Goal: Task Accomplishment & Management: Use online tool/utility

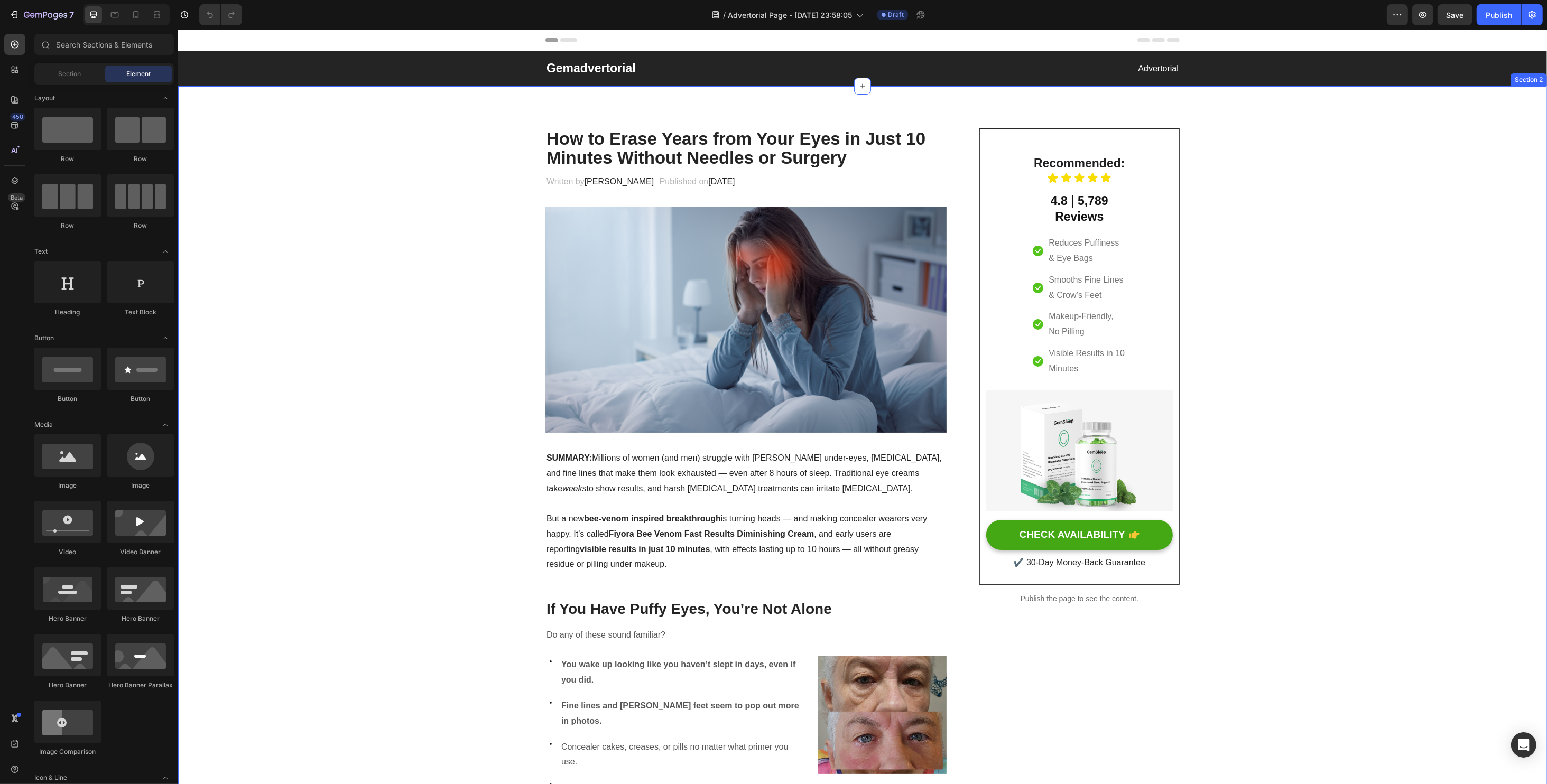
click at [1054, 437] on img at bounding box center [1079, 451] width 187 height 122
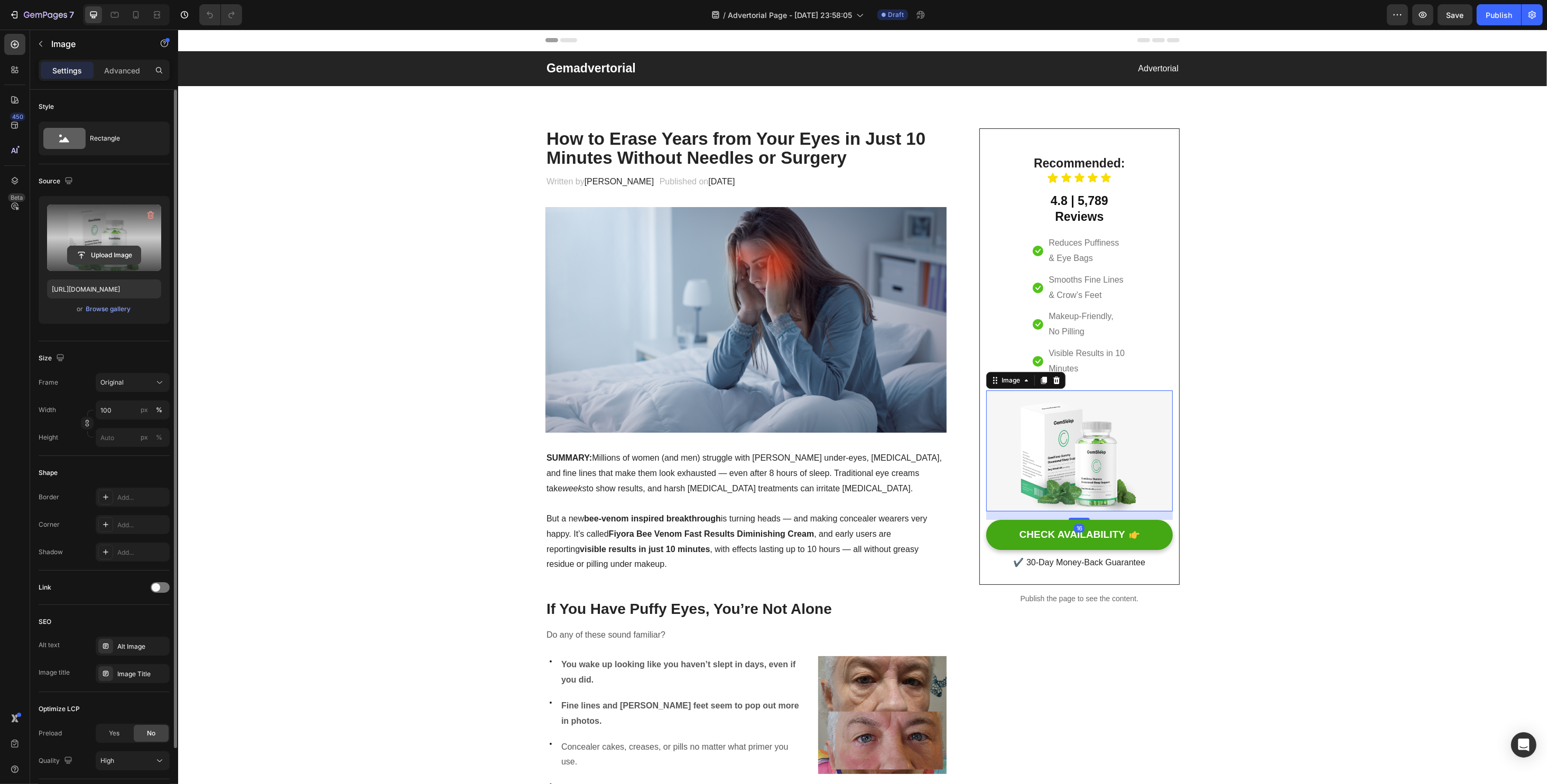
click at [122, 248] on input "file" at bounding box center [104, 255] width 73 height 18
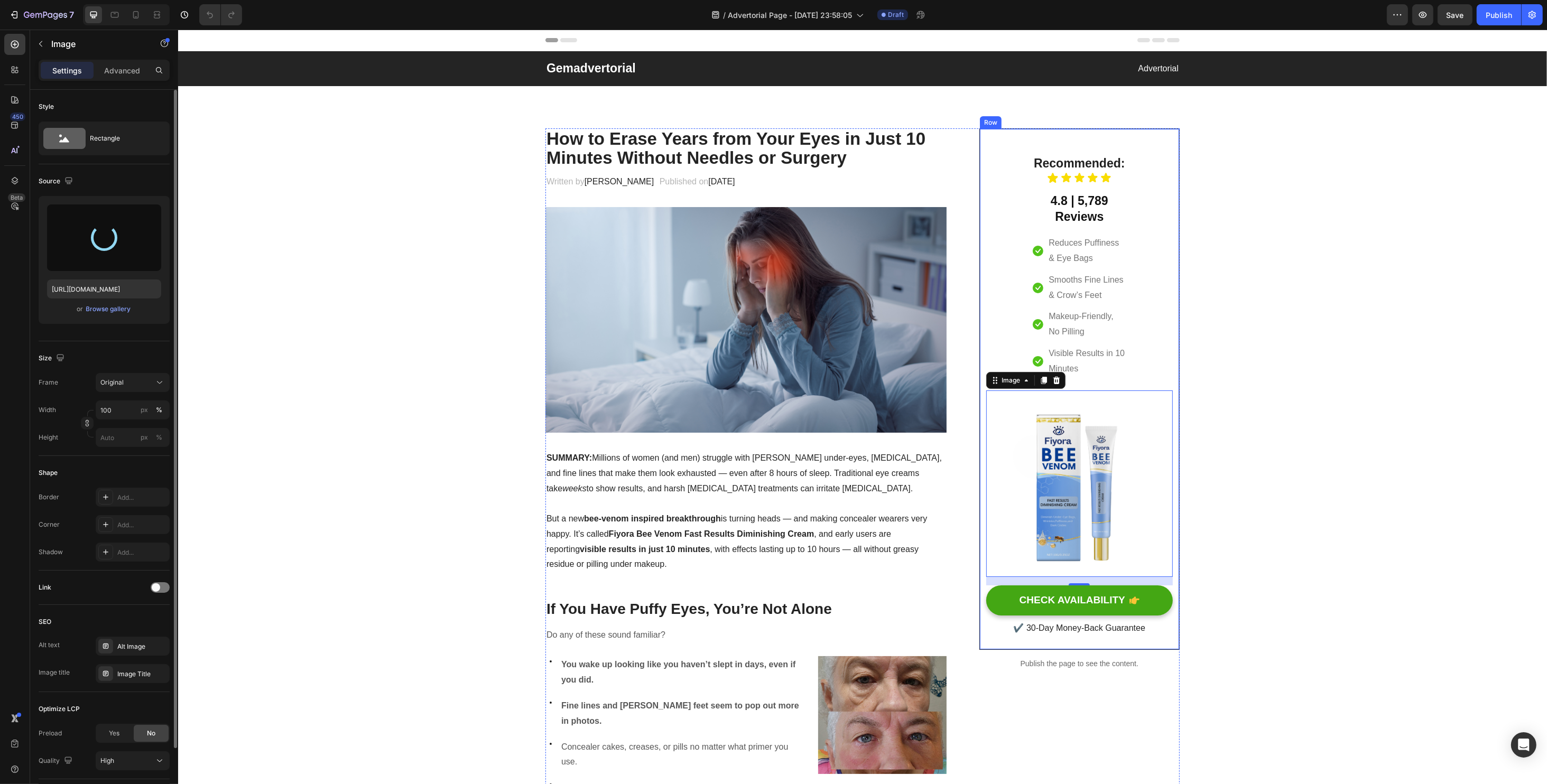
type input "[URL][DOMAIN_NAME]"
click at [1034, 252] on icon at bounding box center [1037, 251] width 11 height 11
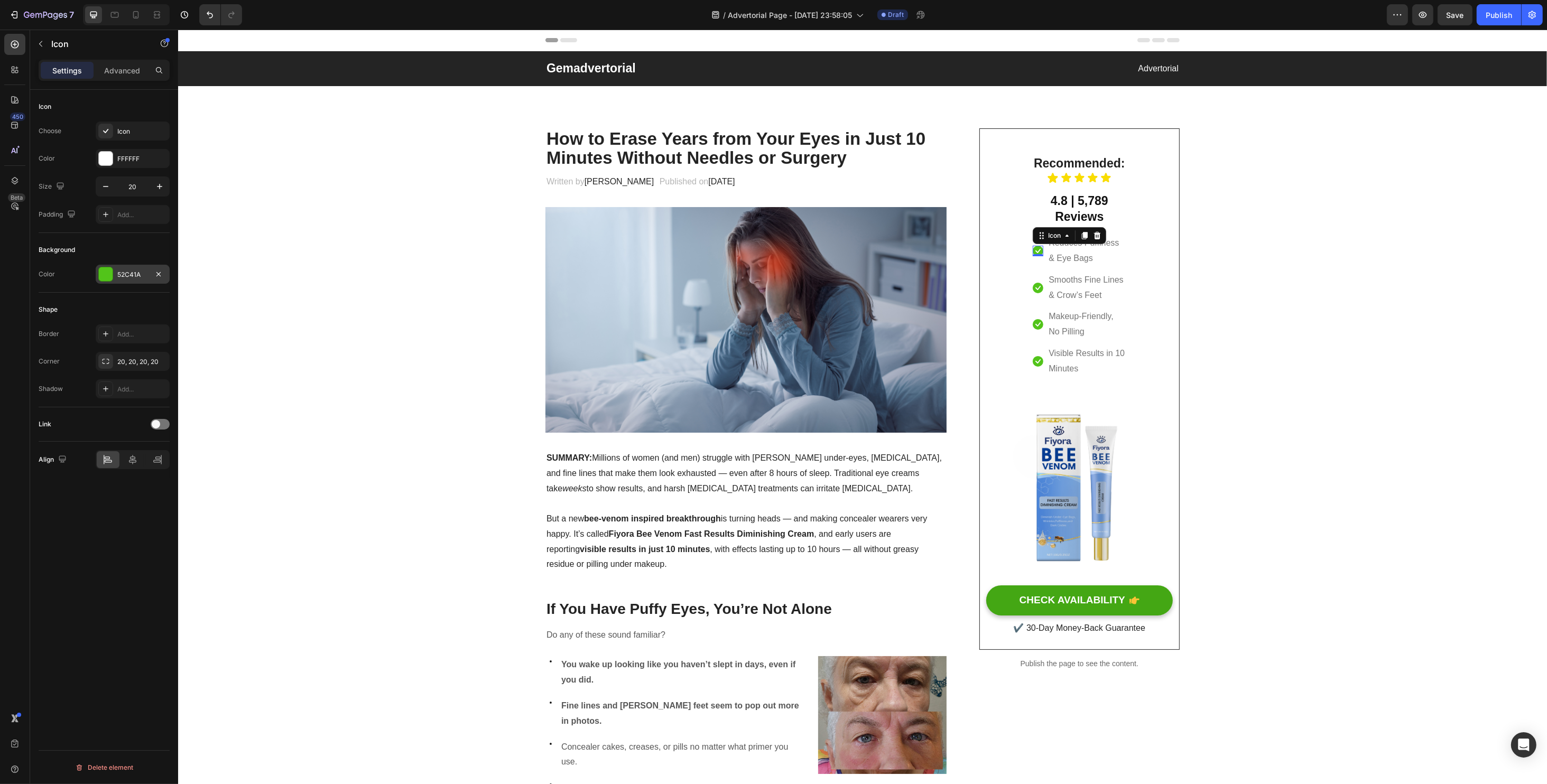
click at [106, 269] on div at bounding box center [106, 274] width 14 height 14
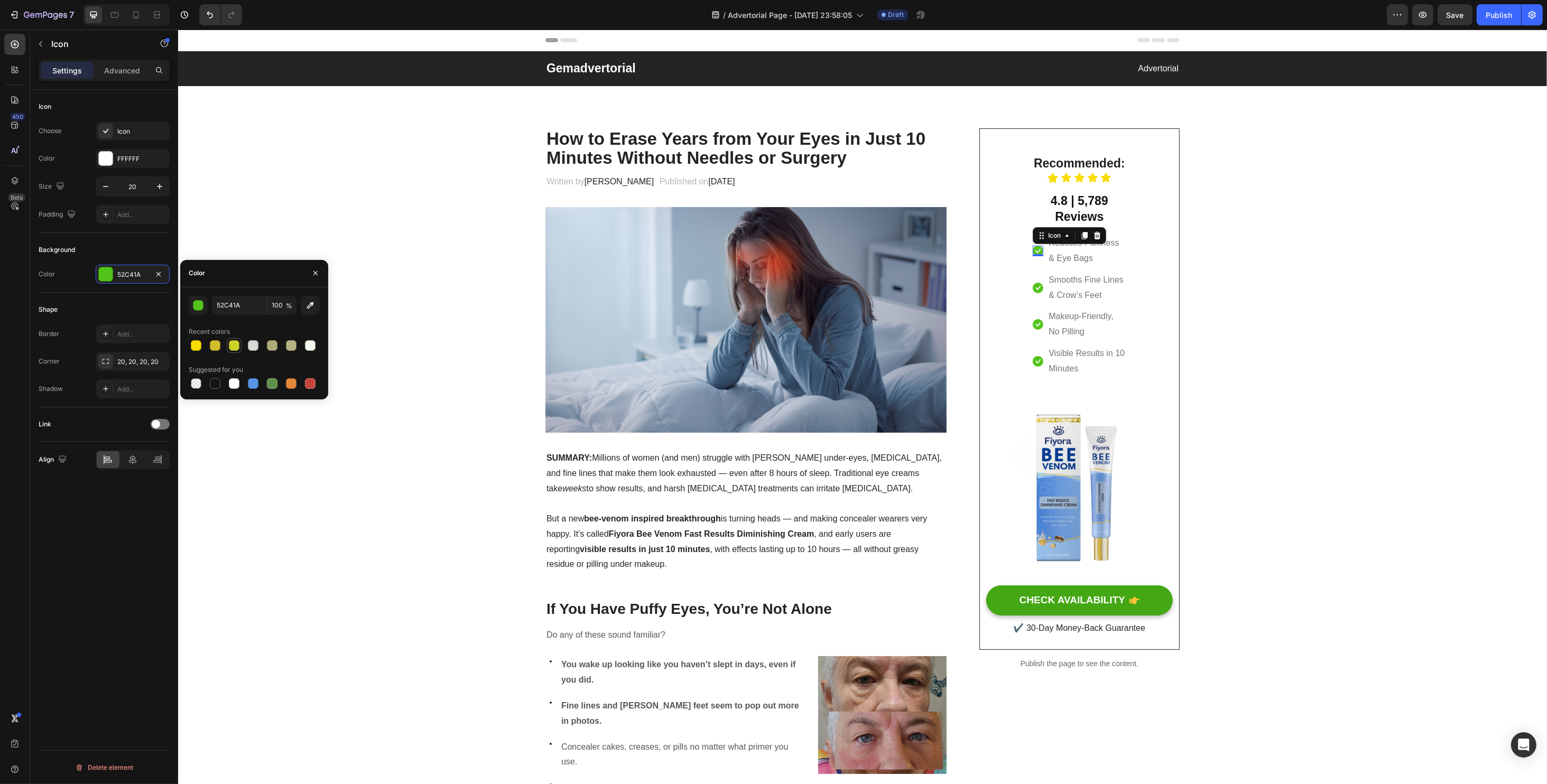
click at [238, 348] on div at bounding box center [234, 345] width 11 height 11
click at [243, 347] on div at bounding box center [253, 346] width 131 height 15
click at [249, 347] on div at bounding box center [252, 345] width 11 height 11
click at [254, 381] on div at bounding box center [252, 383] width 11 height 11
type input "5594E7"
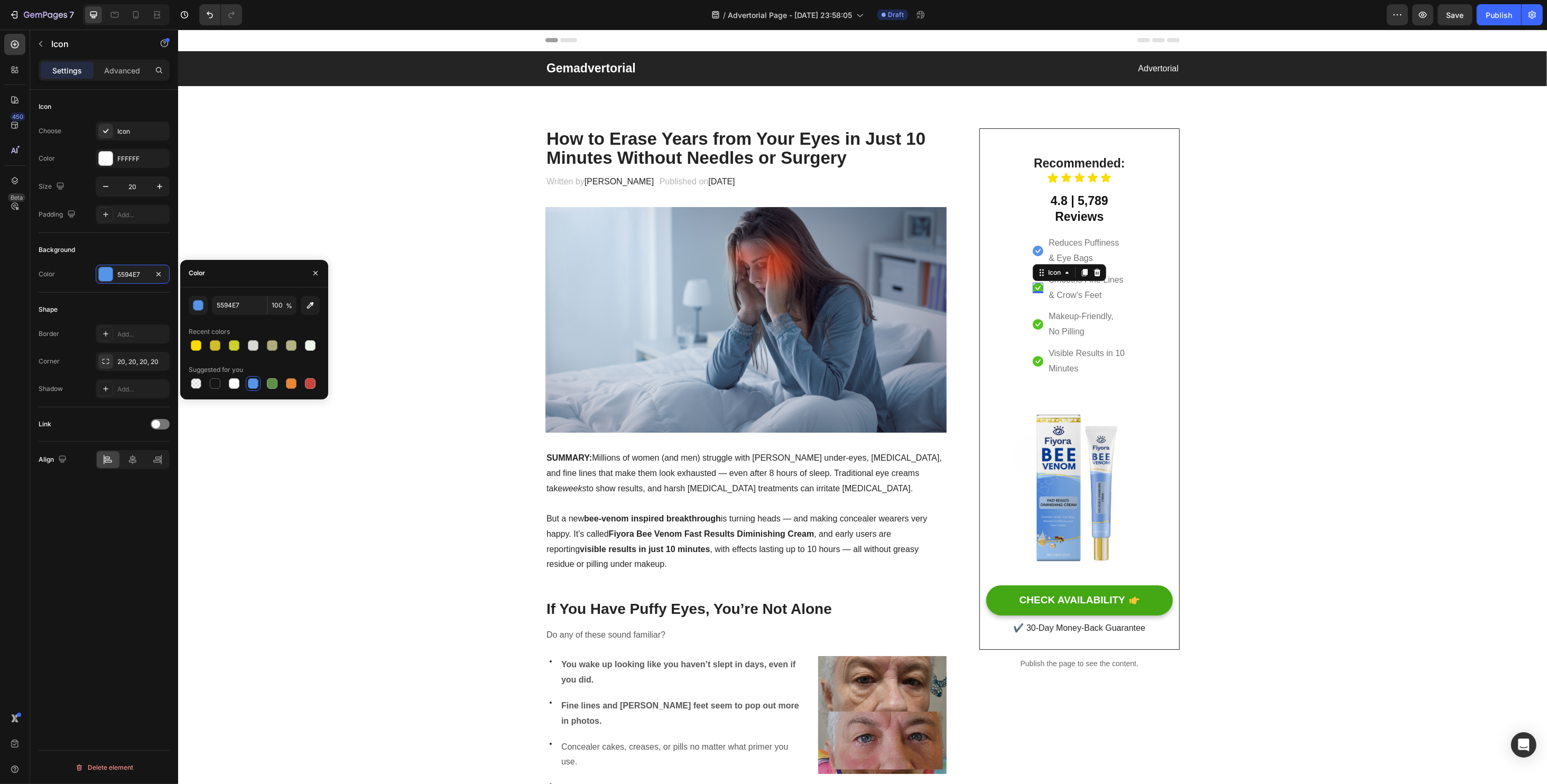
click at [1036, 284] on icon at bounding box center [1037, 287] width 11 height 11
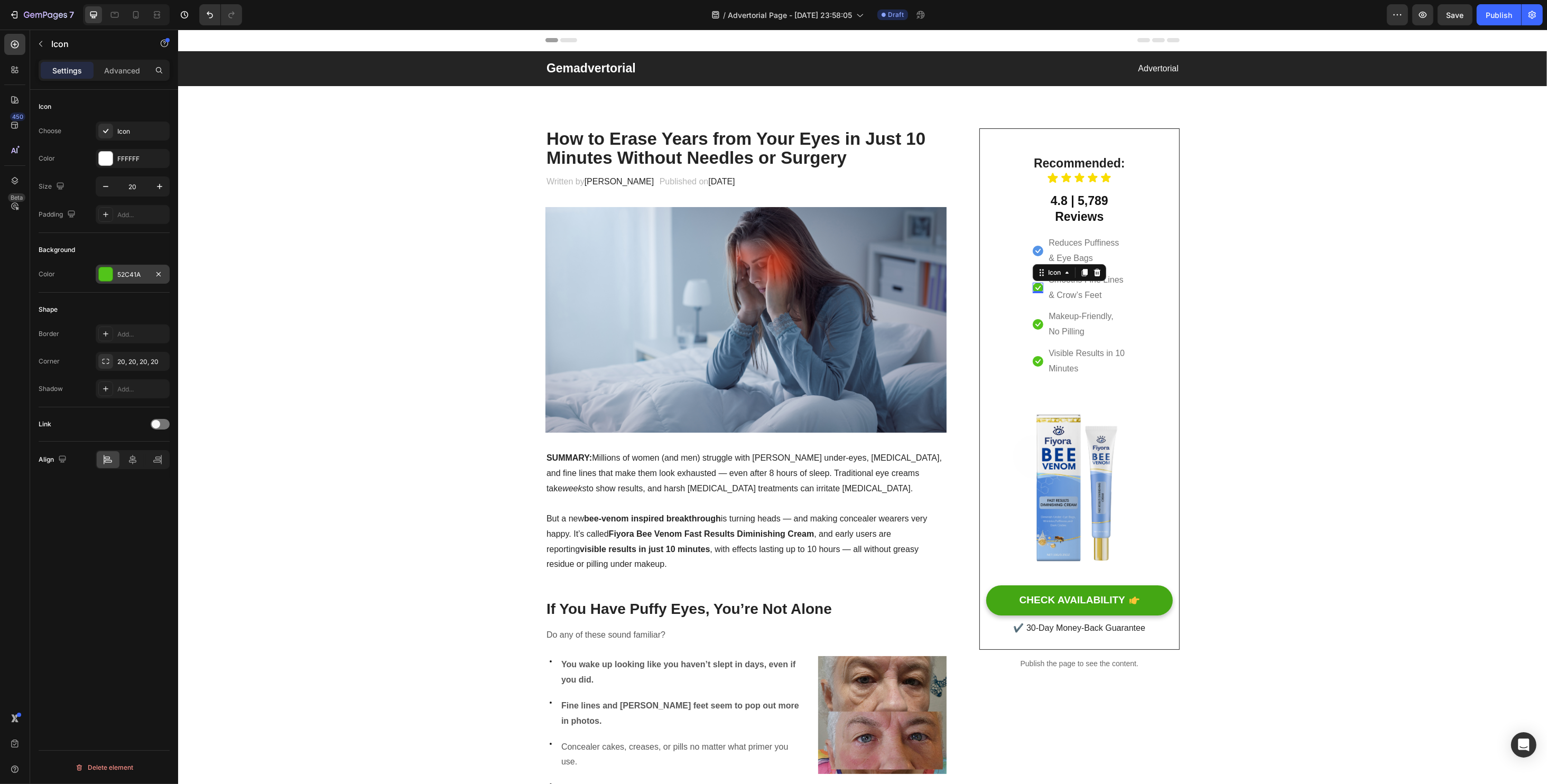
click at [110, 271] on div at bounding box center [106, 274] width 14 height 14
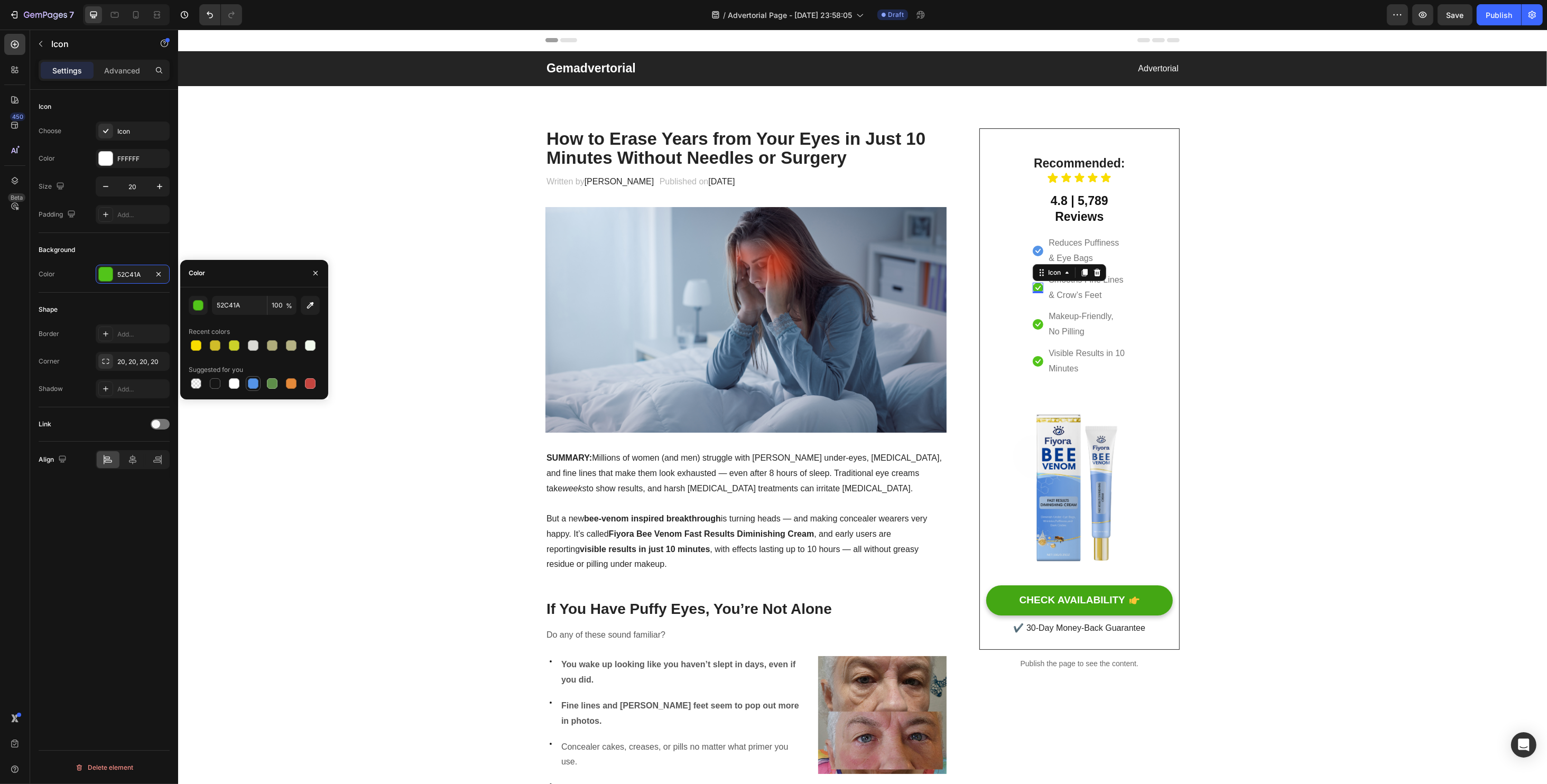
click at [254, 387] on div at bounding box center [252, 383] width 11 height 11
type input "5594E7"
click at [1032, 322] on icon at bounding box center [1037, 324] width 11 height 11
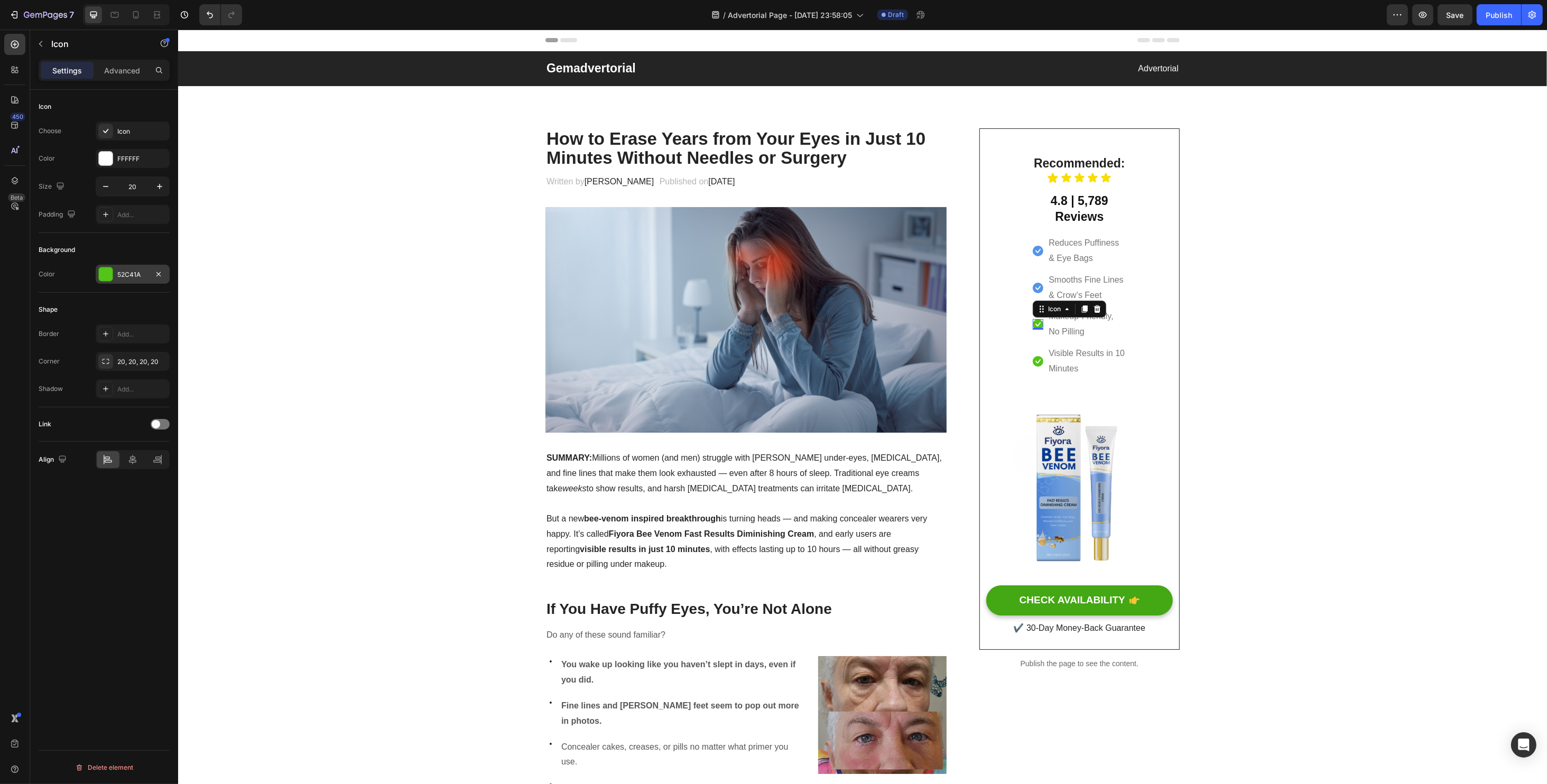
click at [106, 276] on div at bounding box center [106, 274] width 14 height 14
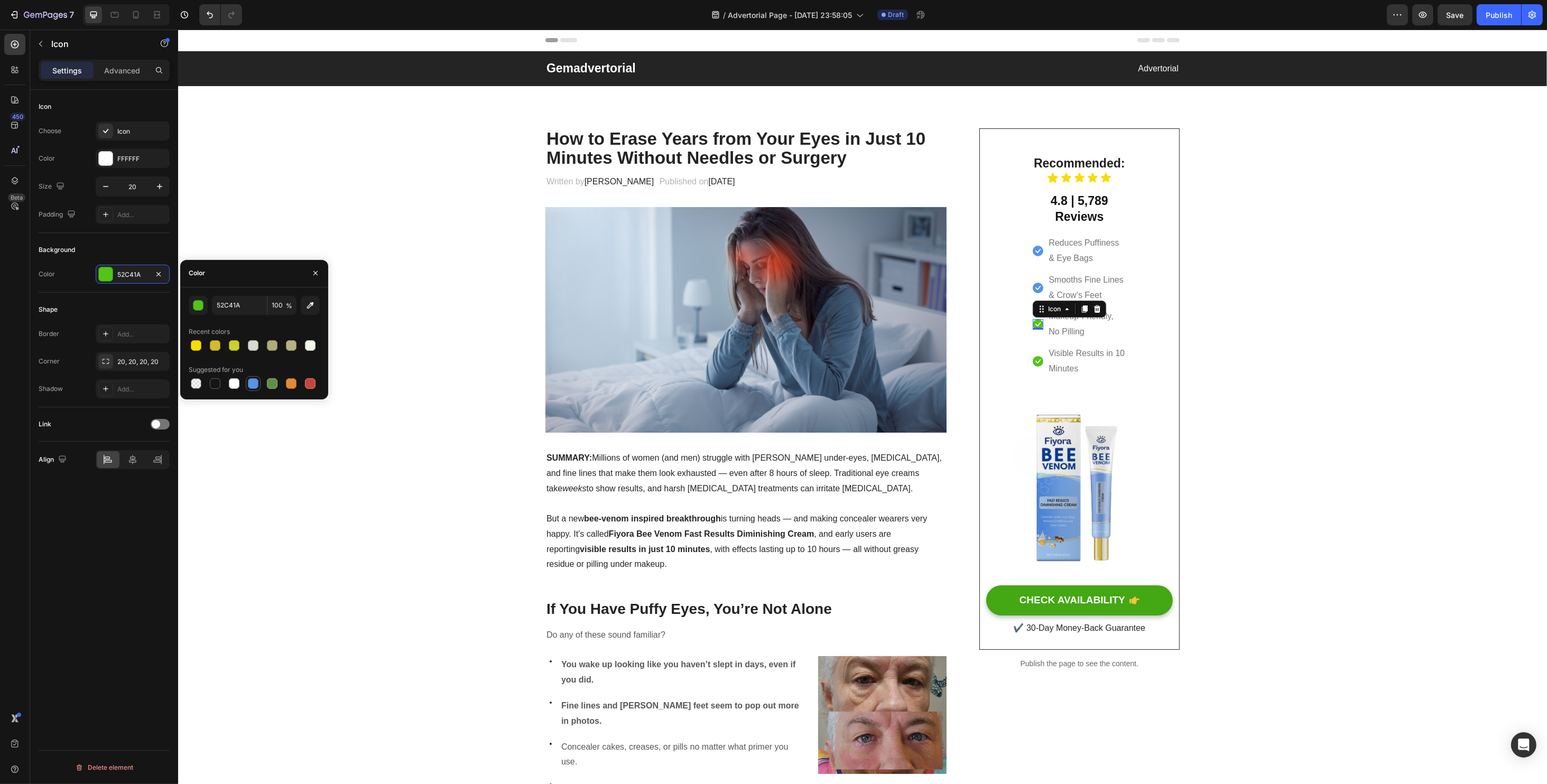
click at [247, 390] on div at bounding box center [253, 384] width 15 height 15
type input "5594E7"
click at [1032, 362] on div "Icon 0" at bounding box center [1037, 361] width 11 height 11
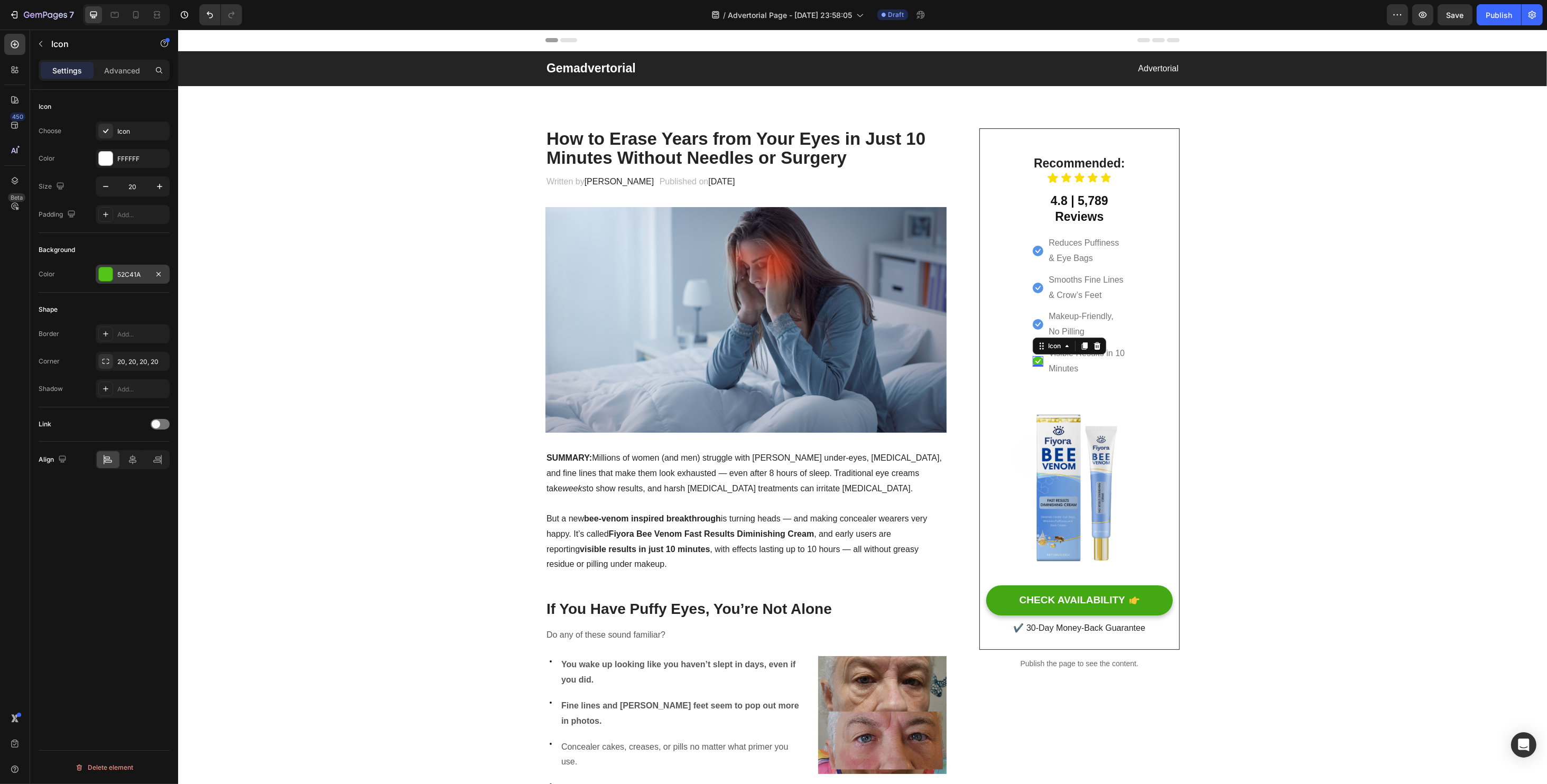
click at [116, 275] on div "52C41A" at bounding box center [132, 274] width 74 height 19
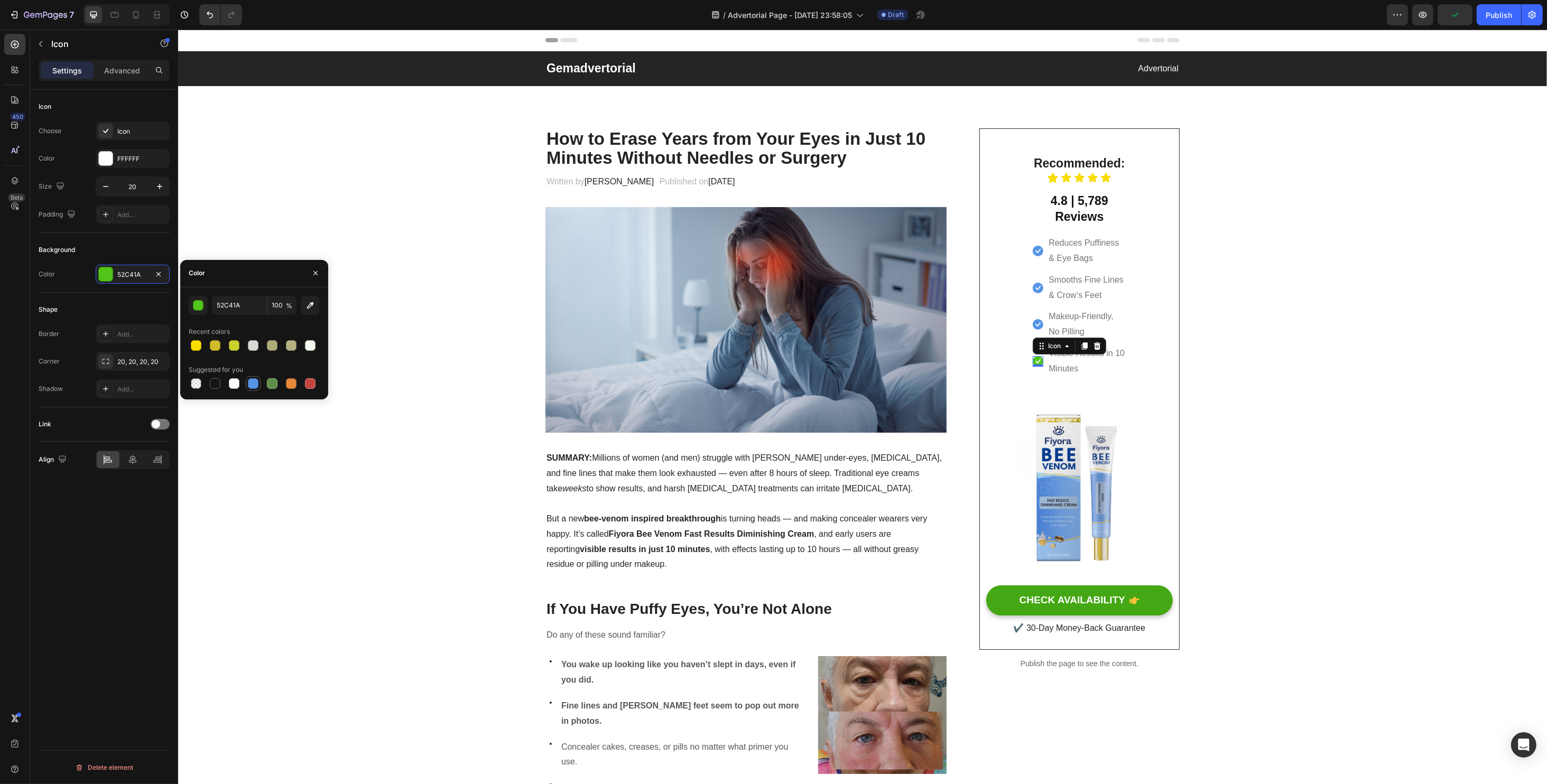
drag, startPoint x: 254, startPoint y: 385, endPoint x: 260, endPoint y: 380, distance: 7.8
click at [252, 384] on div at bounding box center [252, 383] width 11 height 11
type input "5594E7"
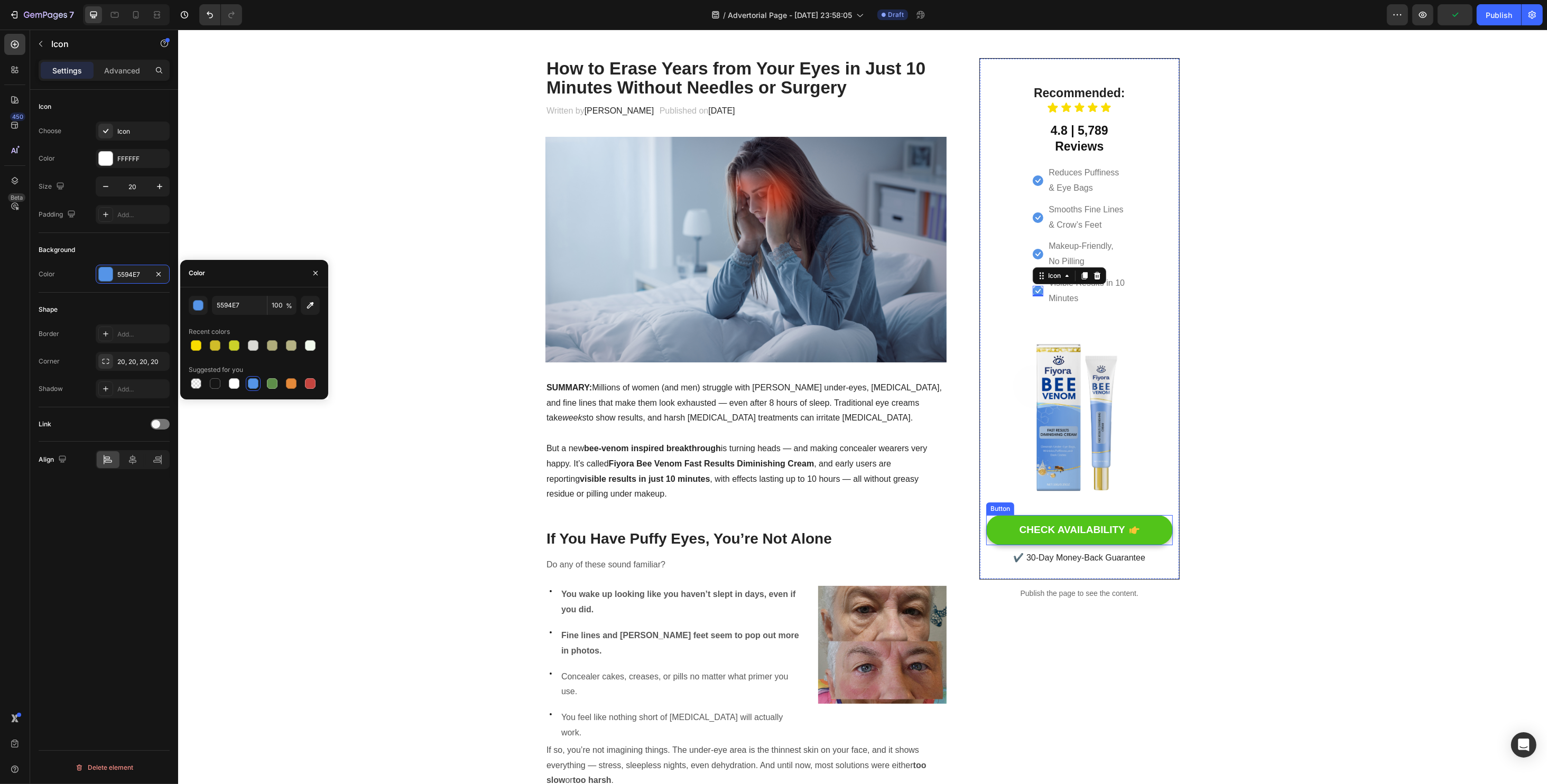
click at [1006, 527] on button "CHECK AVAILABILITY" at bounding box center [1079, 530] width 187 height 30
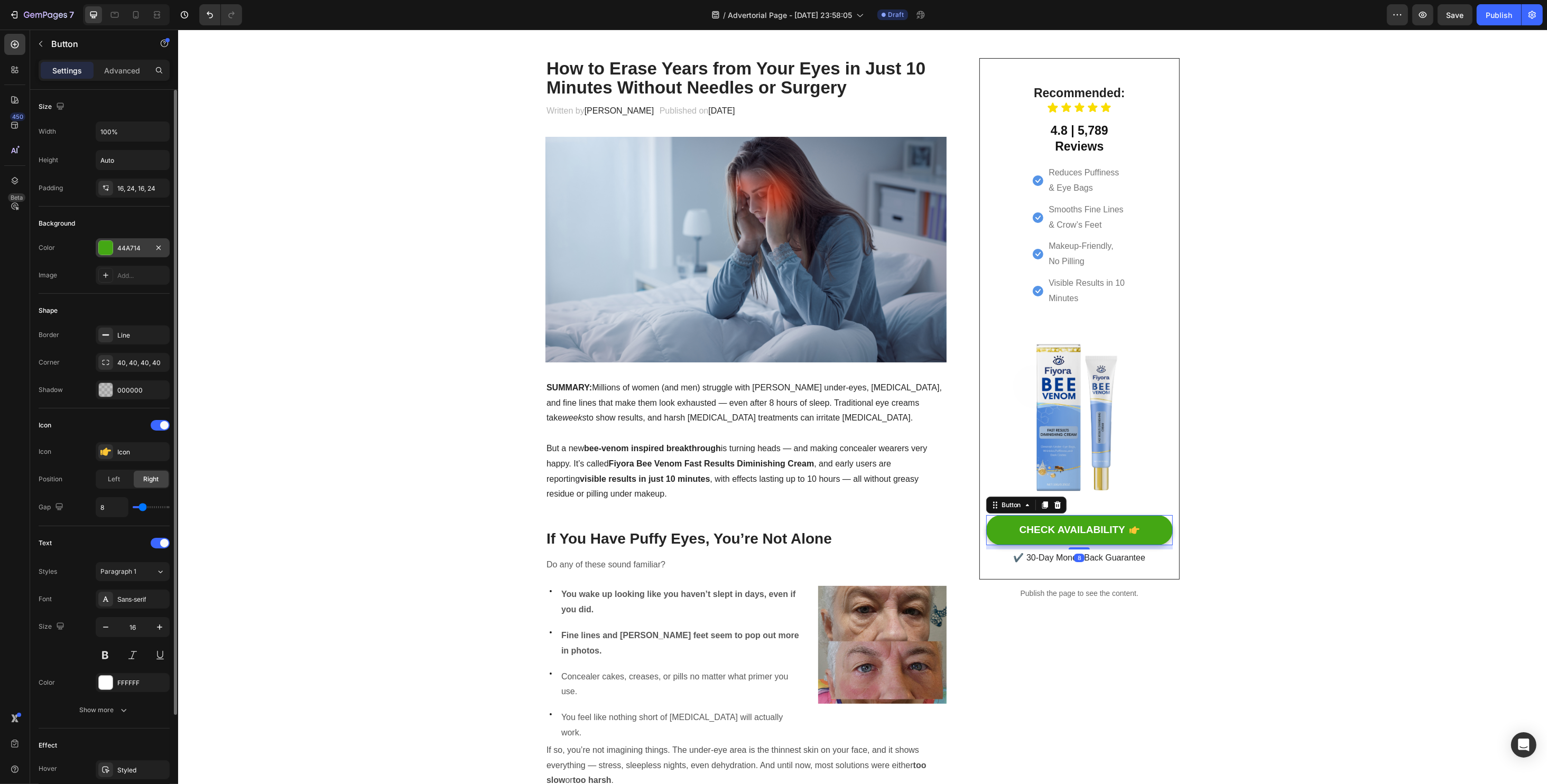
click at [104, 249] on div at bounding box center [106, 248] width 14 height 14
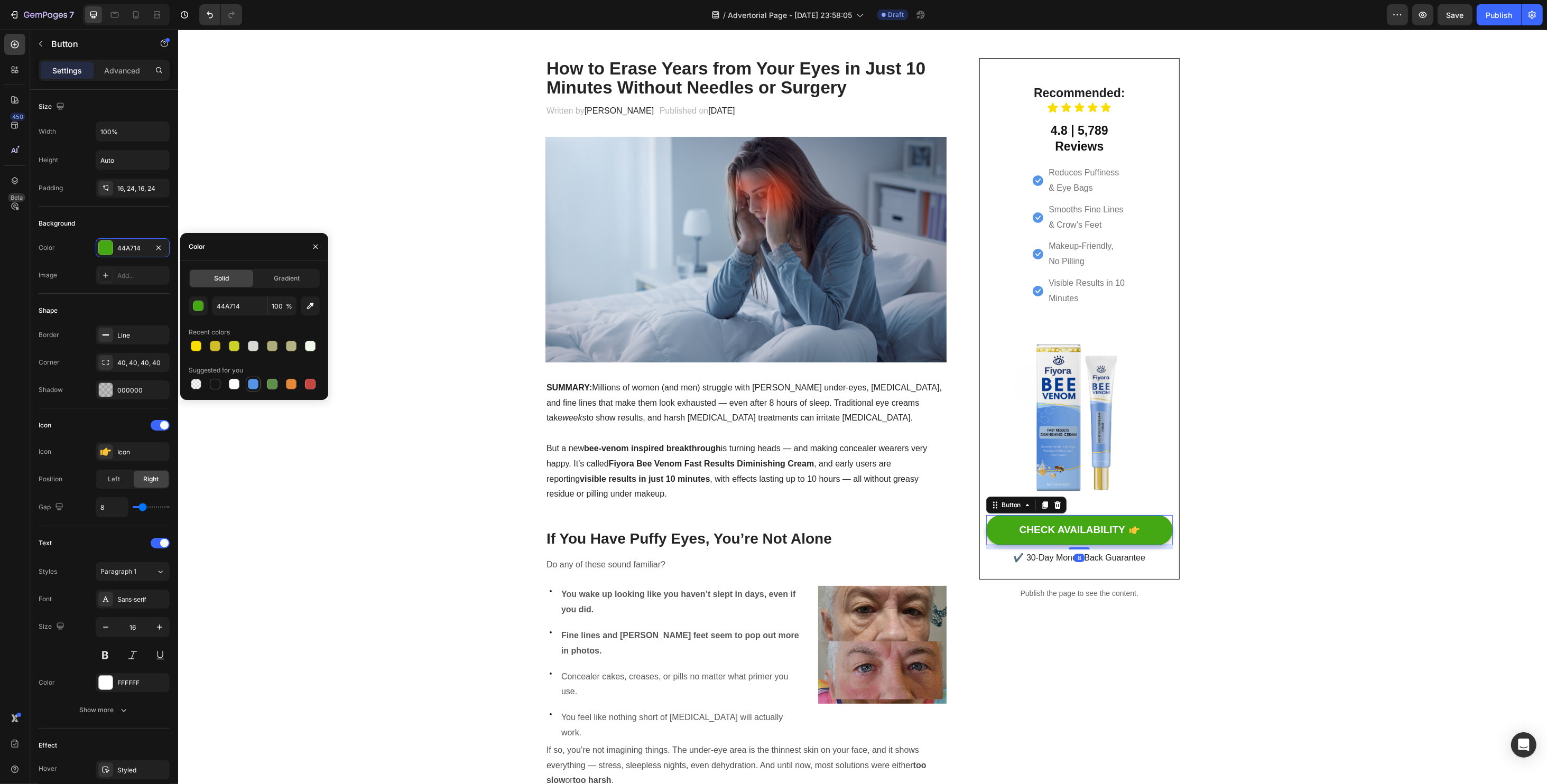
drag, startPoint x: 258, startPoint y: 381, endPoint x: 294, endPoint y: 358, distance: 42.7
click at [256, 381] on div at bounding box center [253, 385] width 13 height 13
type input "5594E7"
click at [1135, 528] on button "CHECK AVAILABILITY" at bounding box center [1079, 530] width 187 height 30
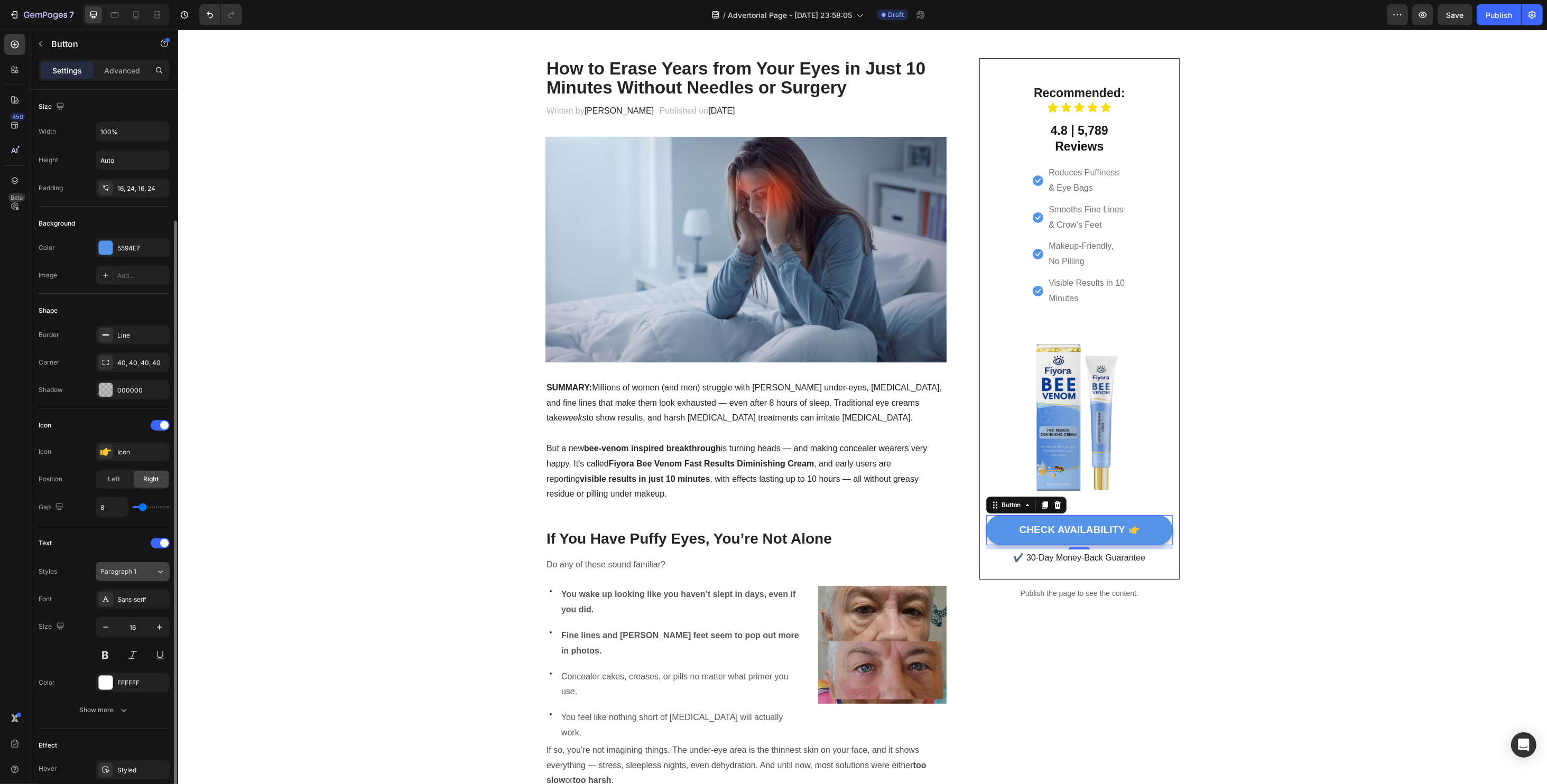
scroll to position [114, 0]
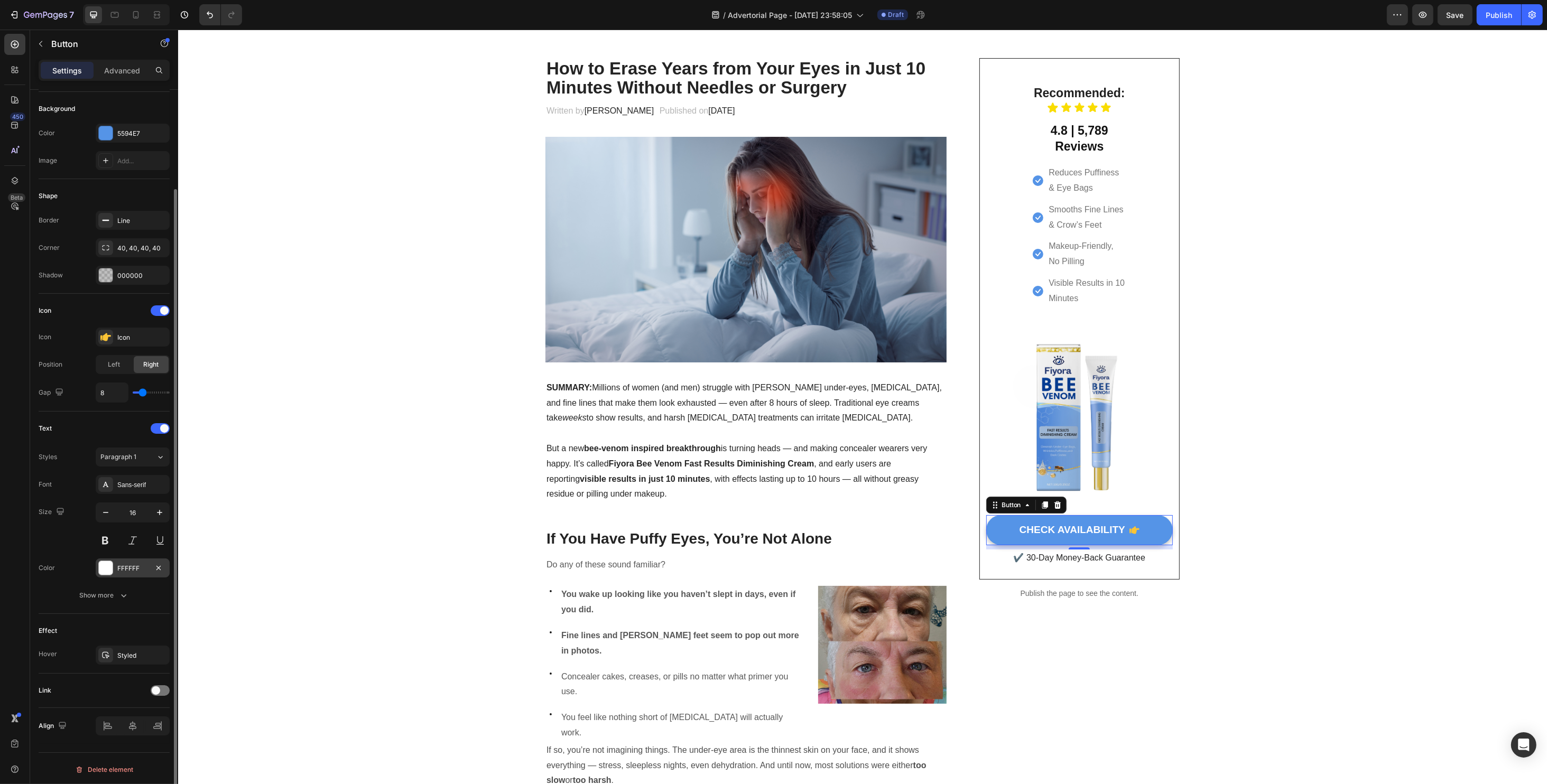
click at [110, 571] on div at bounding box center [106, 568] width 14 height 14
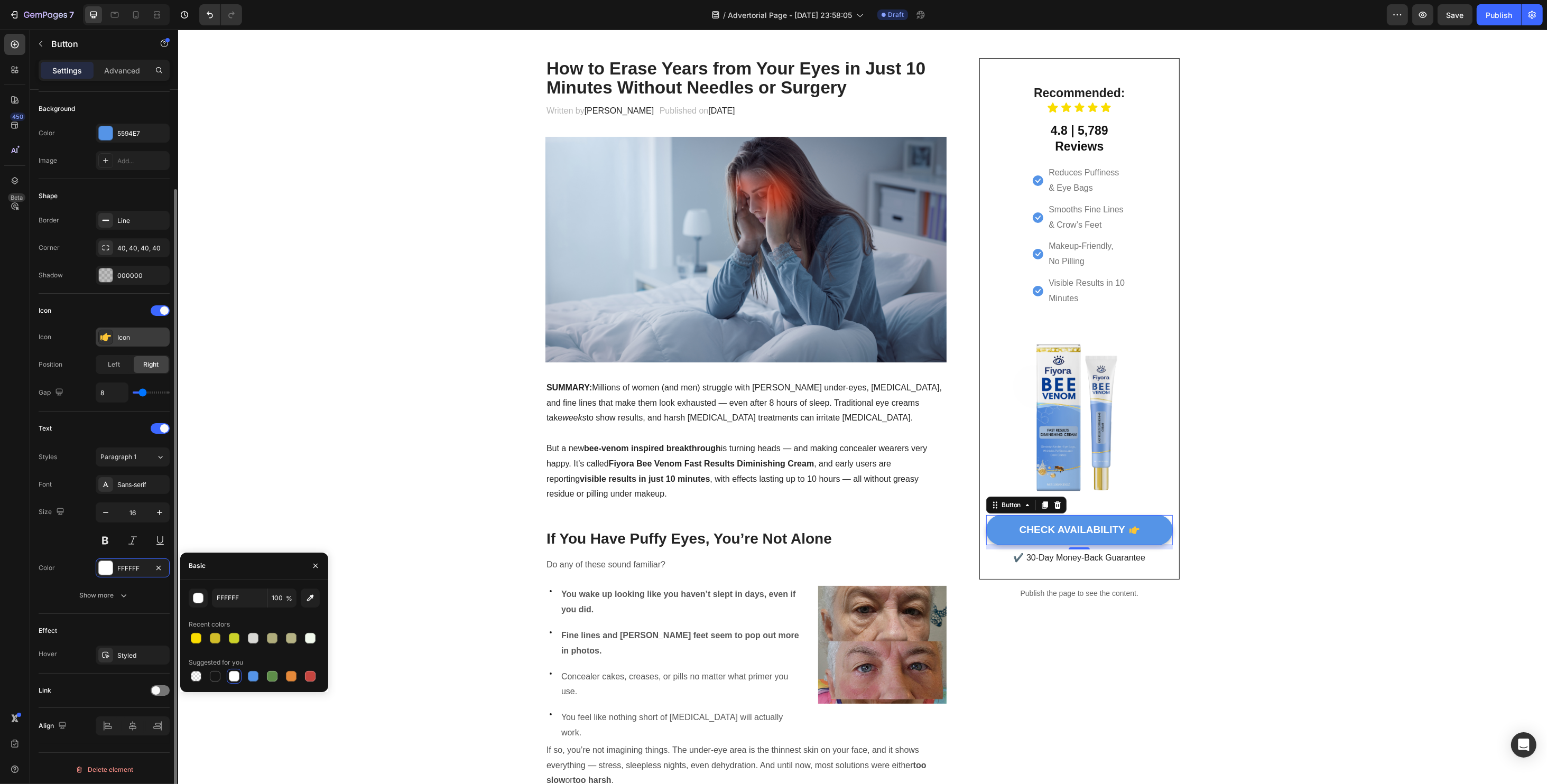
click at [147, 339] on div "Icon" at bounding box center [142, 338] width 50 height 10
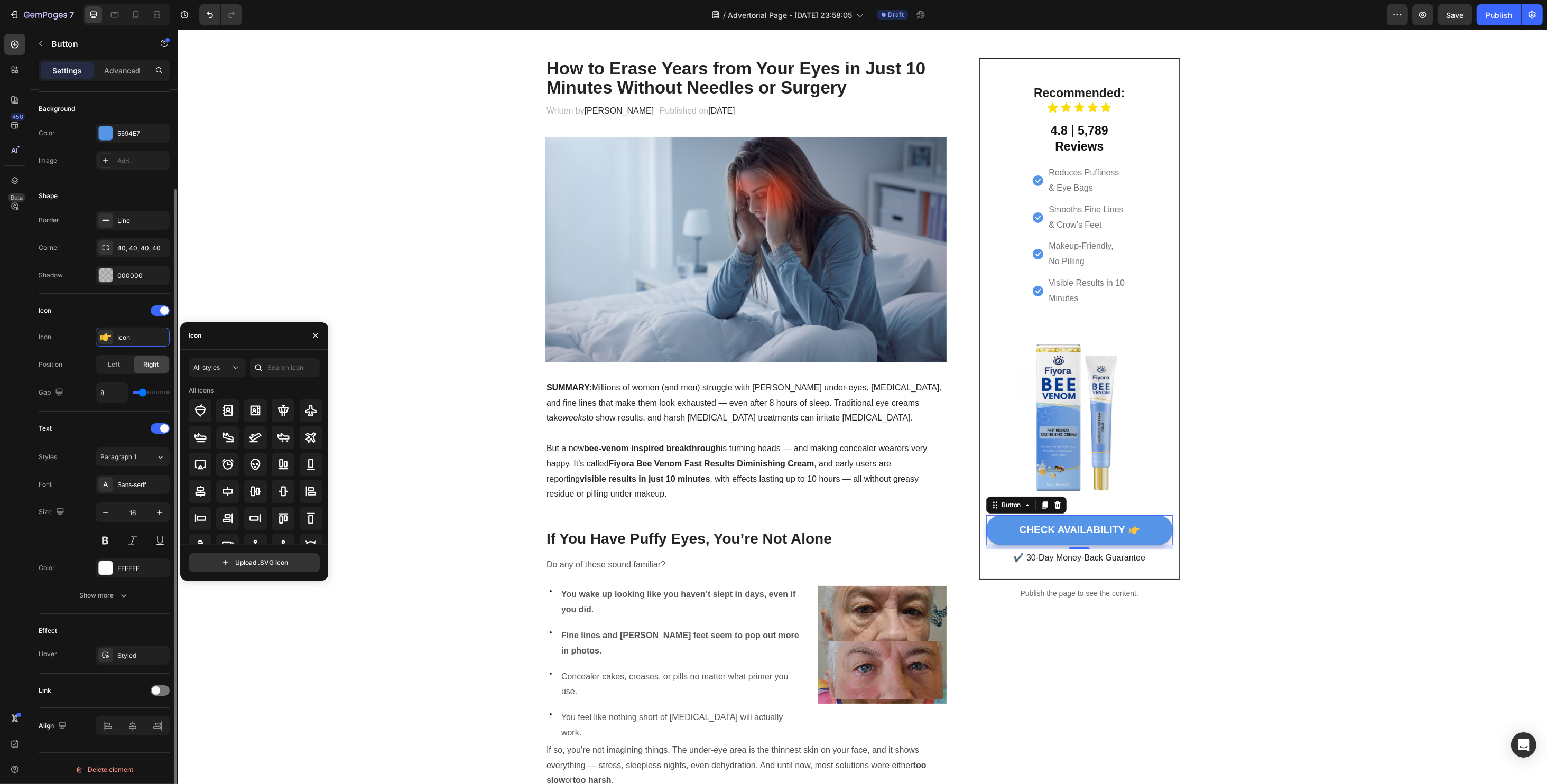
click at [153, 312] on div at bounding box center [160, 310] width 19 height 11
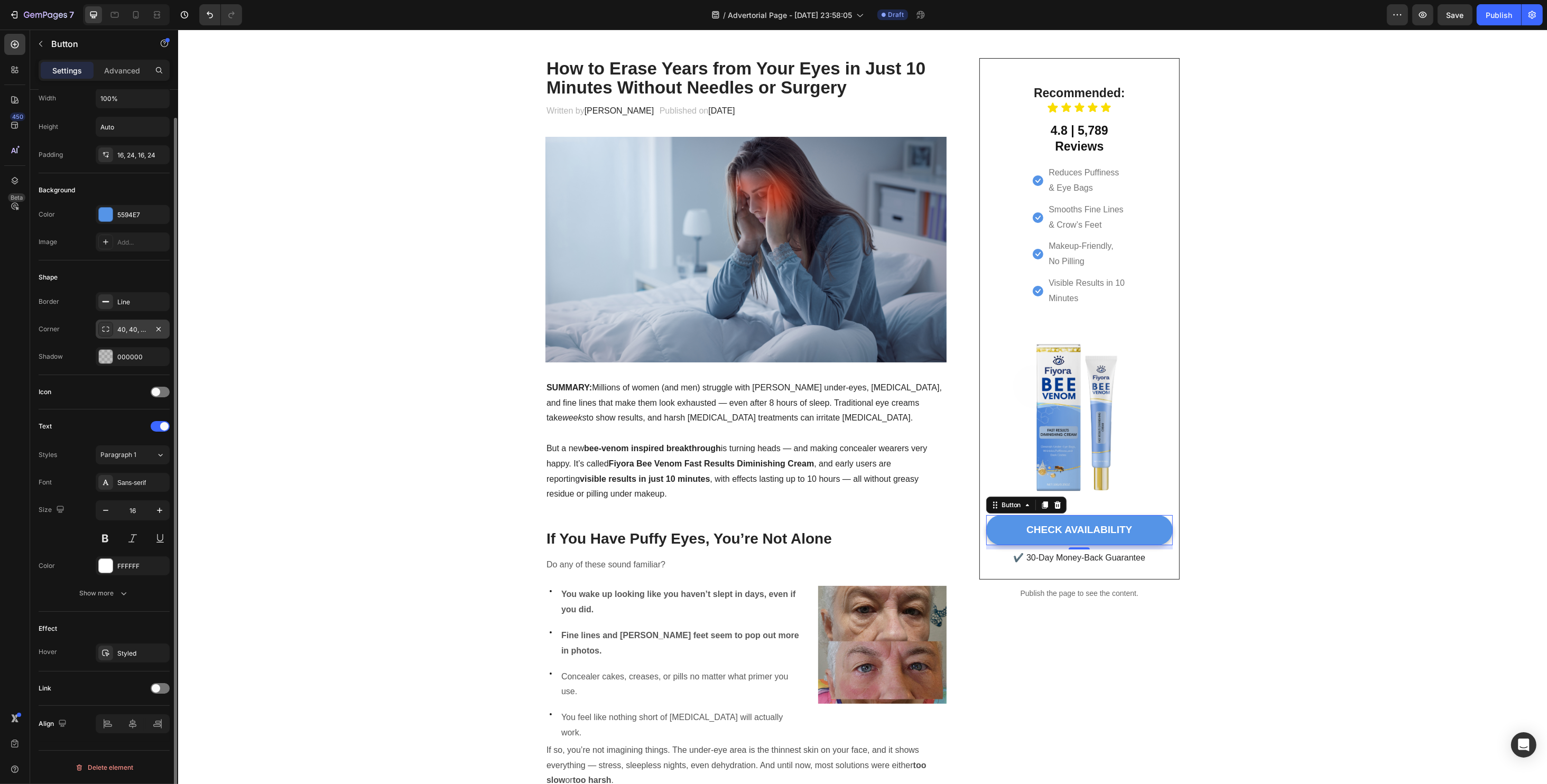
scroll to position [31, 0]
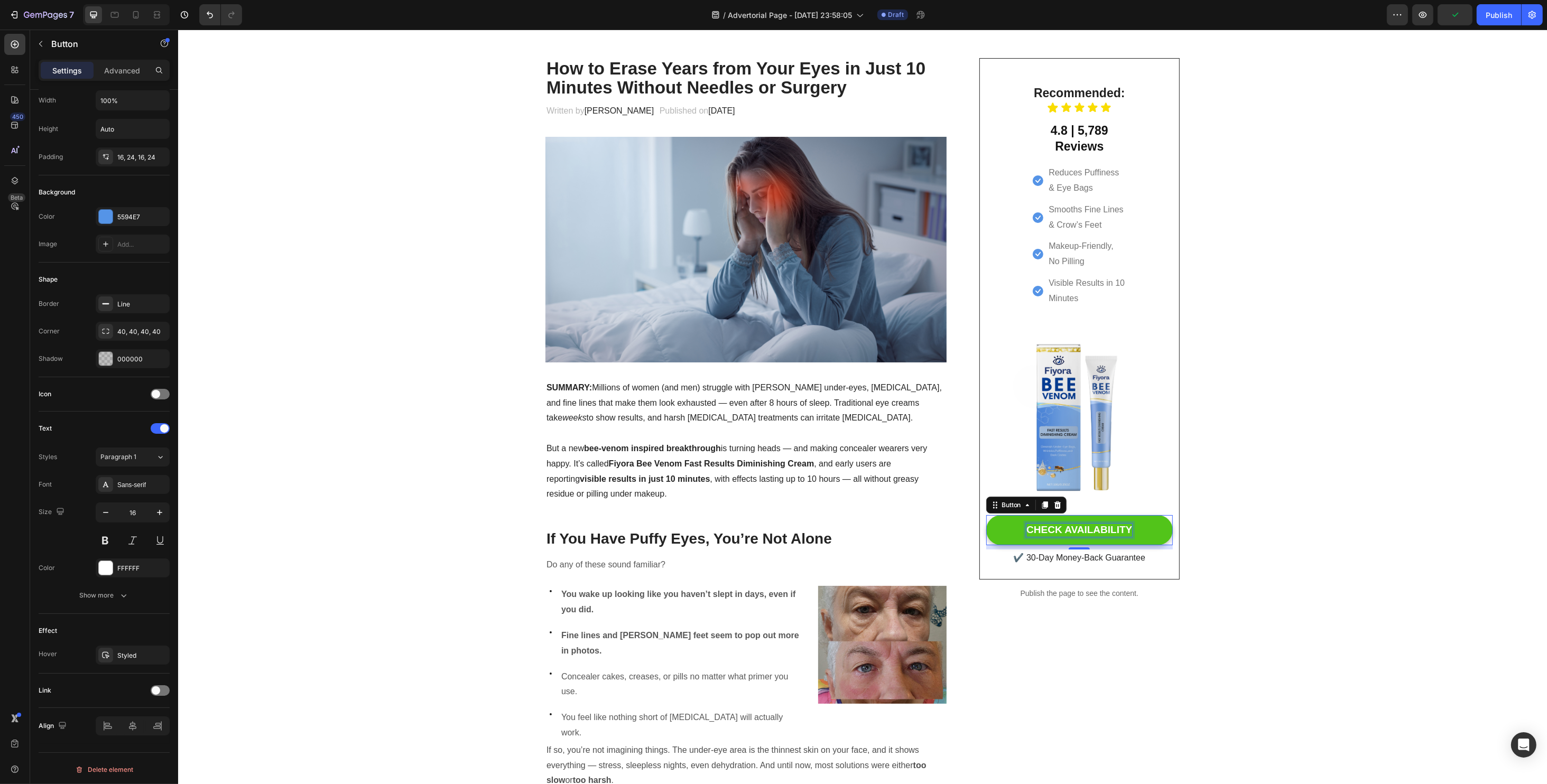
click at [1127, 532] on button "CHECK AVAILABILITY" at bounding box center [1079, 530] width 187 height 30
click at [1123, 528] on p "CHECK AVAILABILITY" at bounding box center [1079, 530] width 106 height 13
click at [985, 515] on button "CHECK AVAILABILITY" at bounding box center [1079, 530] width 187 height 30
click at [985, 515] on button "CHECK AVAILABILITY >" at bounding box center [1079, 530] width 187 height 30
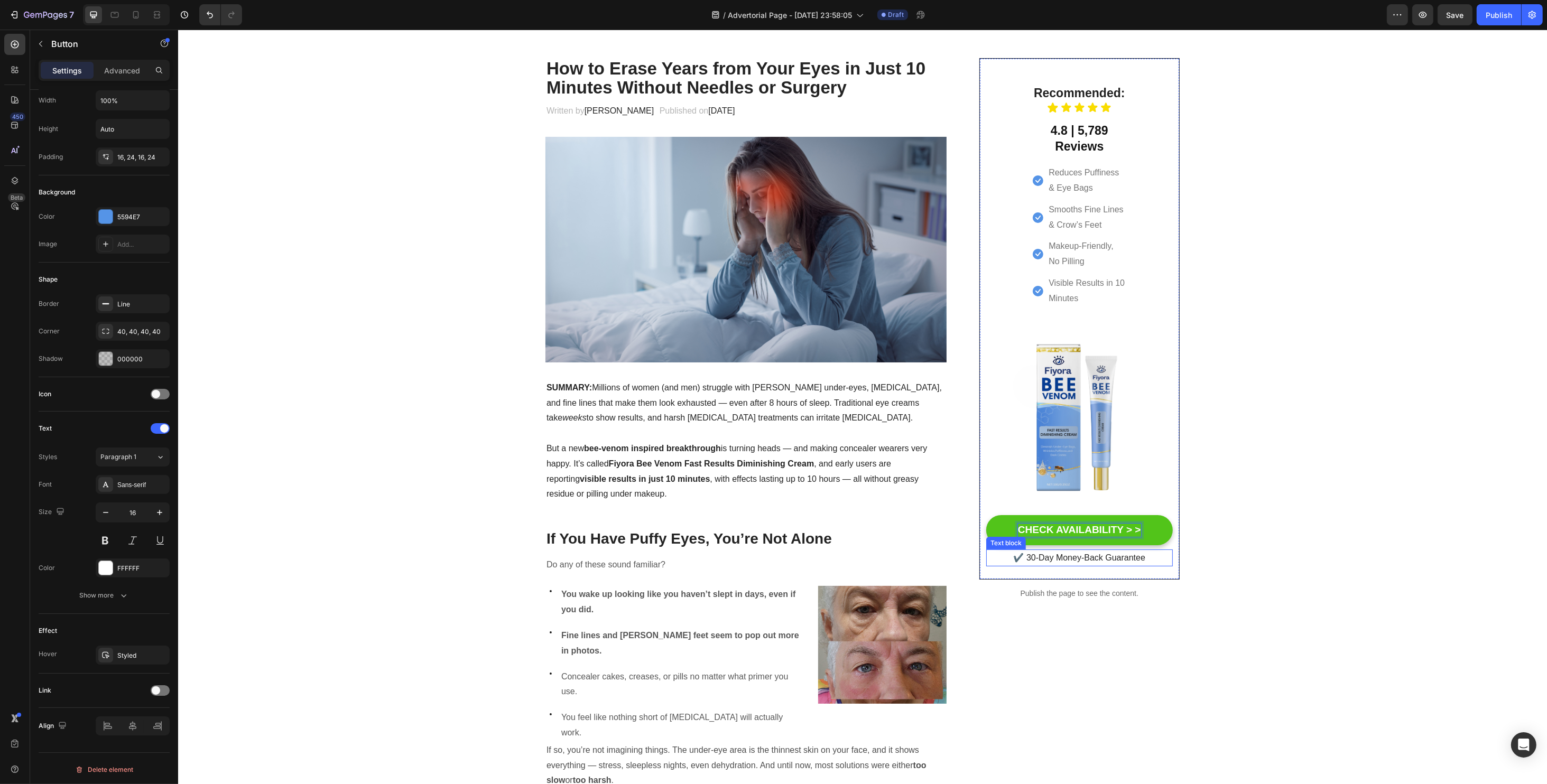
click at [1116, 559] on p "✔️ 30-Day Money-Back Guarantee" at bounding box center [1079, 558] width 184 height 15
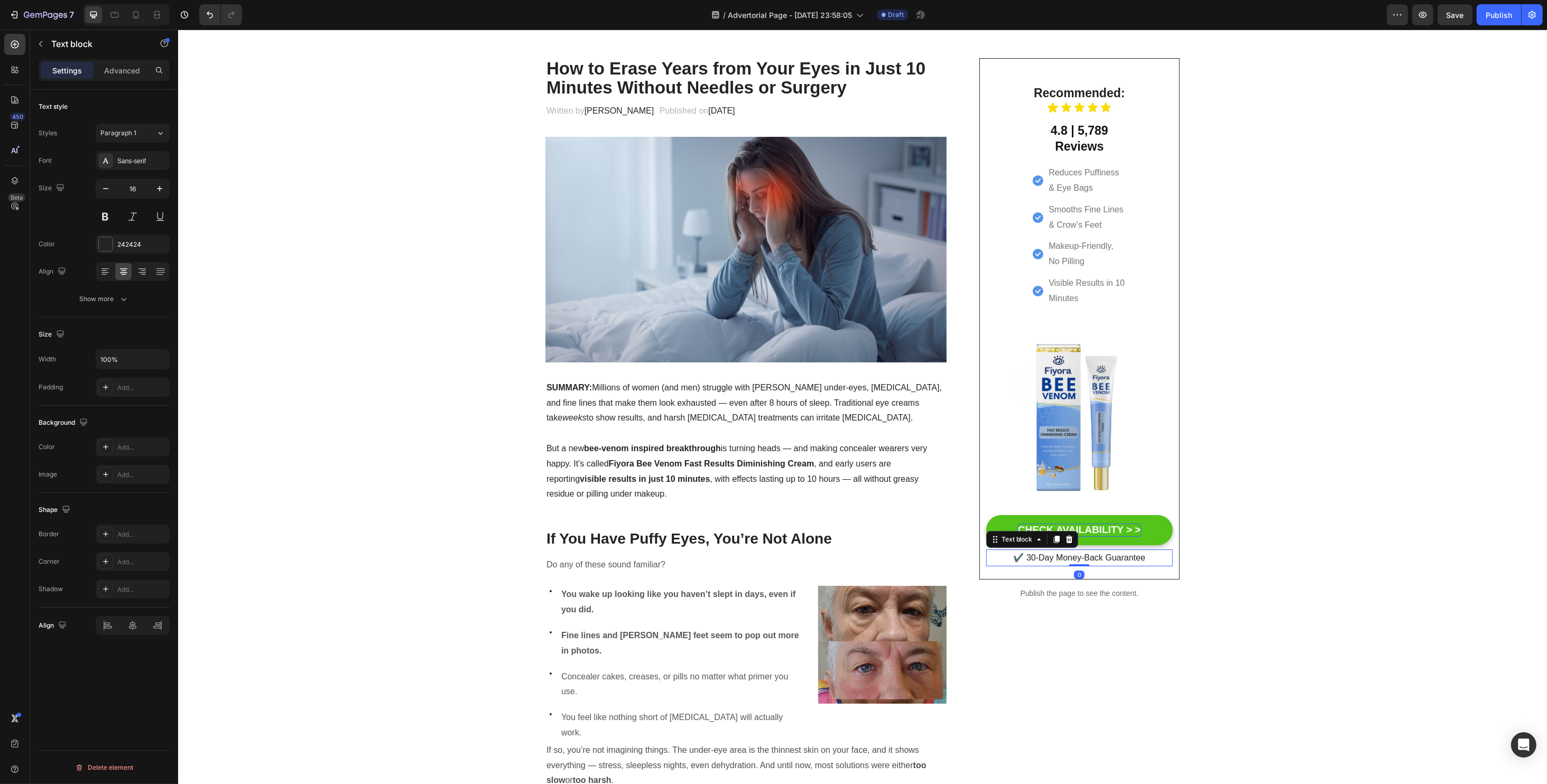
scroll to position [0, 0]
click at [1101, 555] on p "✔️ 30-Day Money-Back Guarantee" at bounding box center [1079, 558] width 184 height 15
click at [1058, 555] on p "✔️ 30-Day Money-Back Guarantee" at bounding box center [1079, 558] width 184 height 15
click at [1050, 562] on p "✔️ 30-Day Money-Back Guarantee" at bounding box center [1079, 558] width 184 height 15
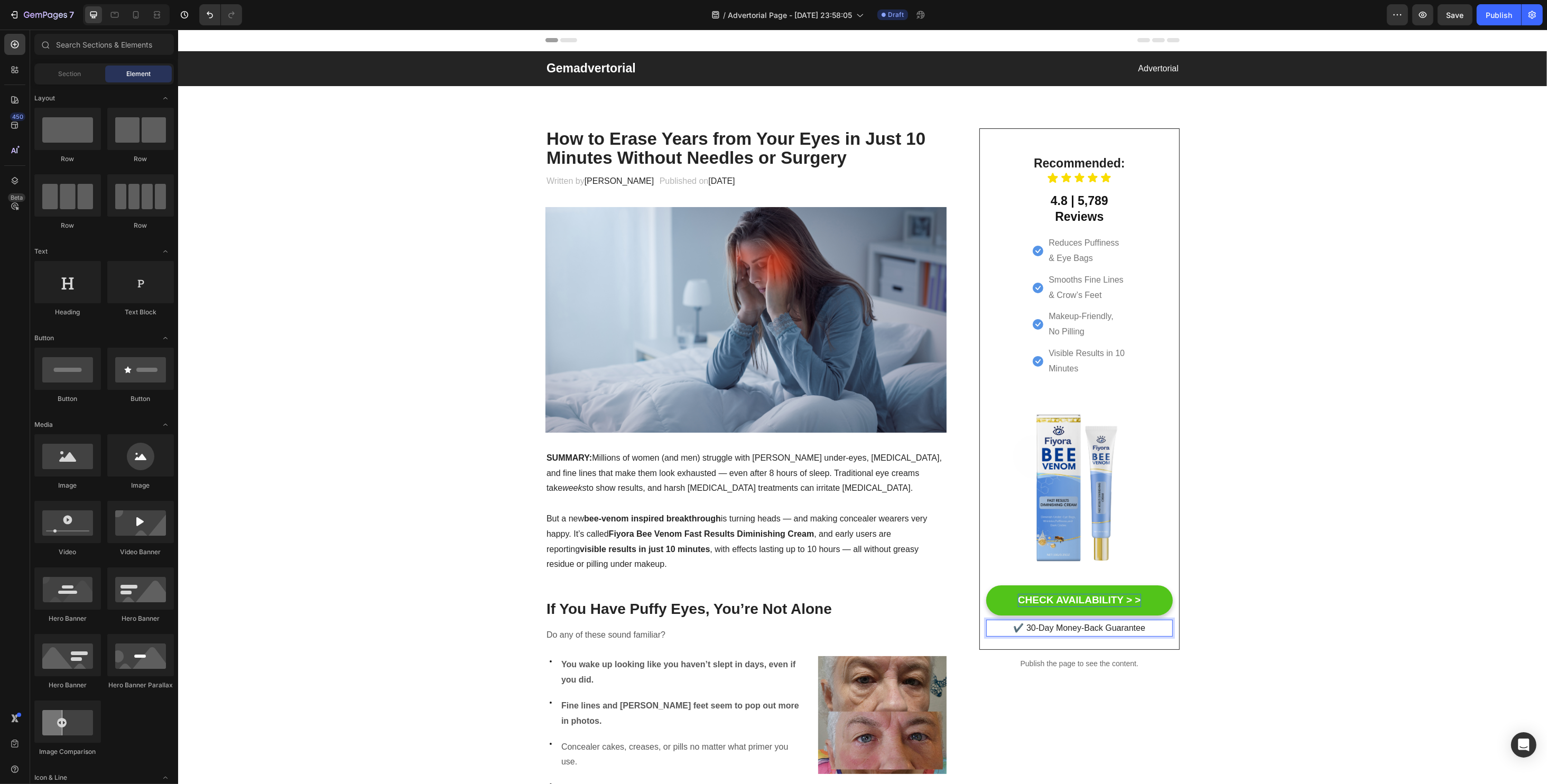
click at [209, 40] on span "Header" at bounding box center [209, 40] width 24 height 11
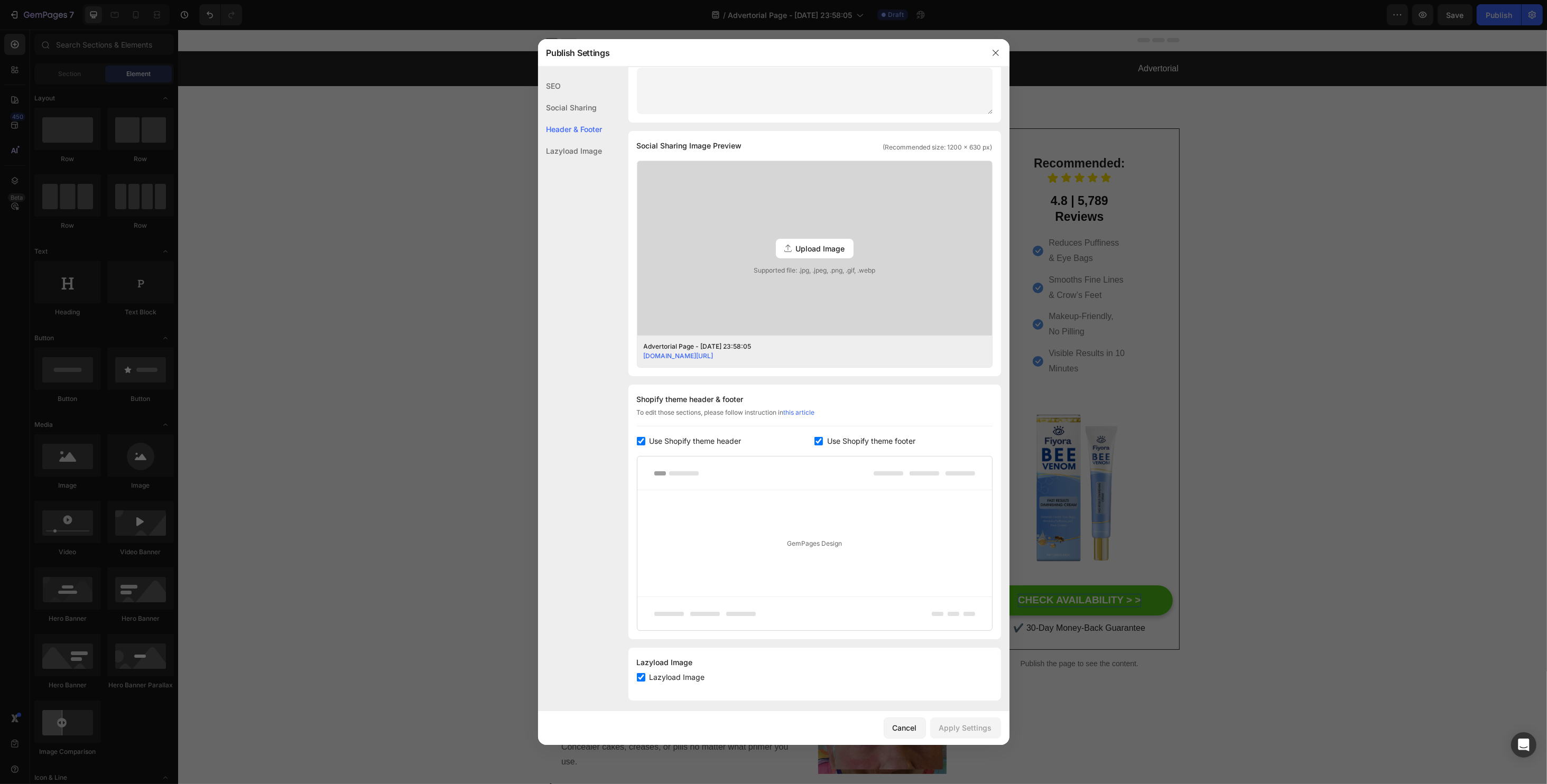
scroll to position [193, 0]
drag, startPoint x: 666, startPoint y: 427, endPoint x: 679, endPoint y: 434, distance: 14.8
click at [666, 426] on div "Shopify theme header & footer To edit those sections, please follow instruction…" at bounding box center [814, 507] width 373 height 255
drag, startPoint x: 679, startPoint y: 434, endPoint x: 755, endPoint y: 433, distance: 76.0
click at [681, 434] on span "Use Shopify theme header" at bounding box center [695, 436] width 92 height 13
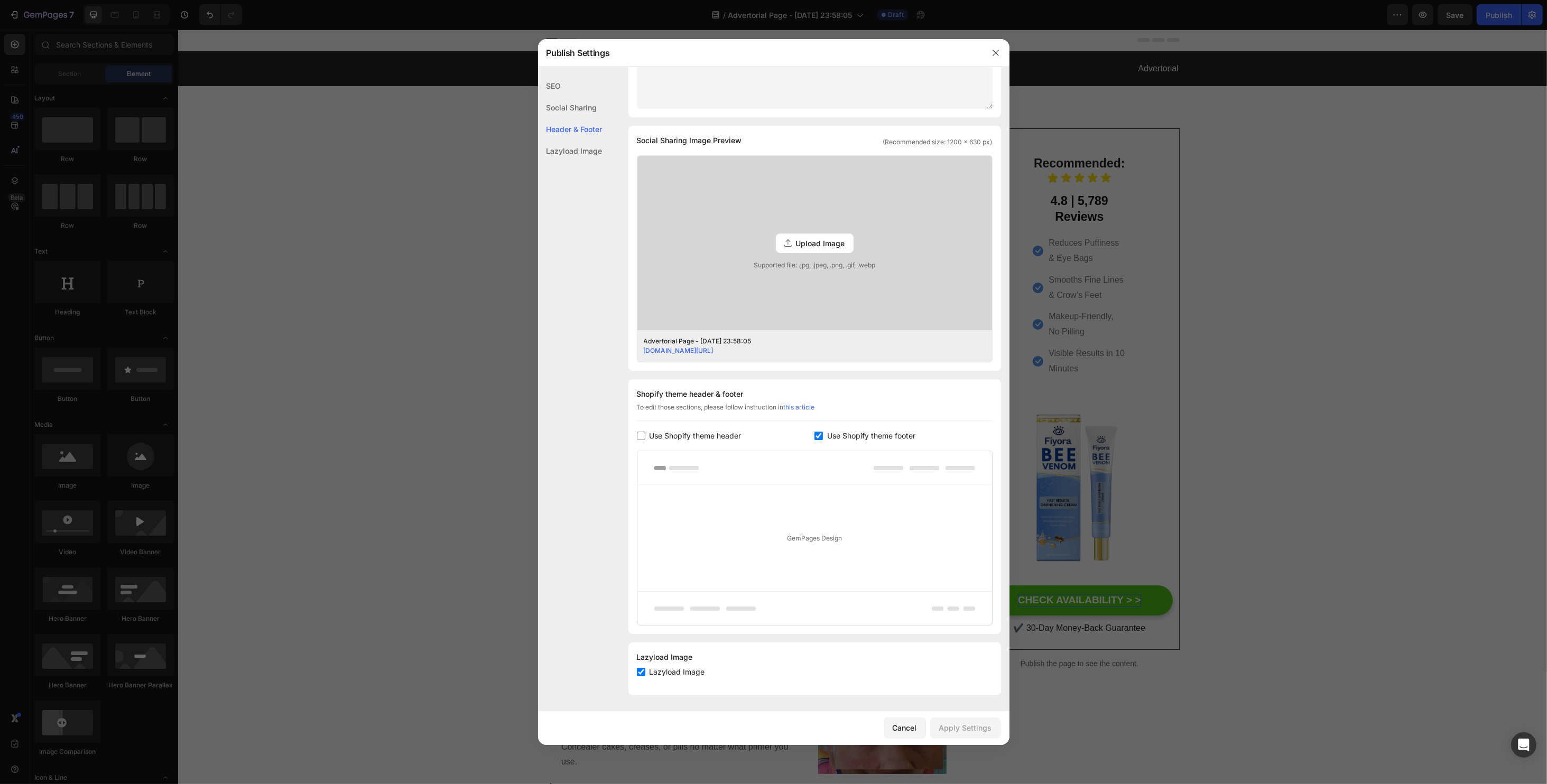
checkbox input "false"
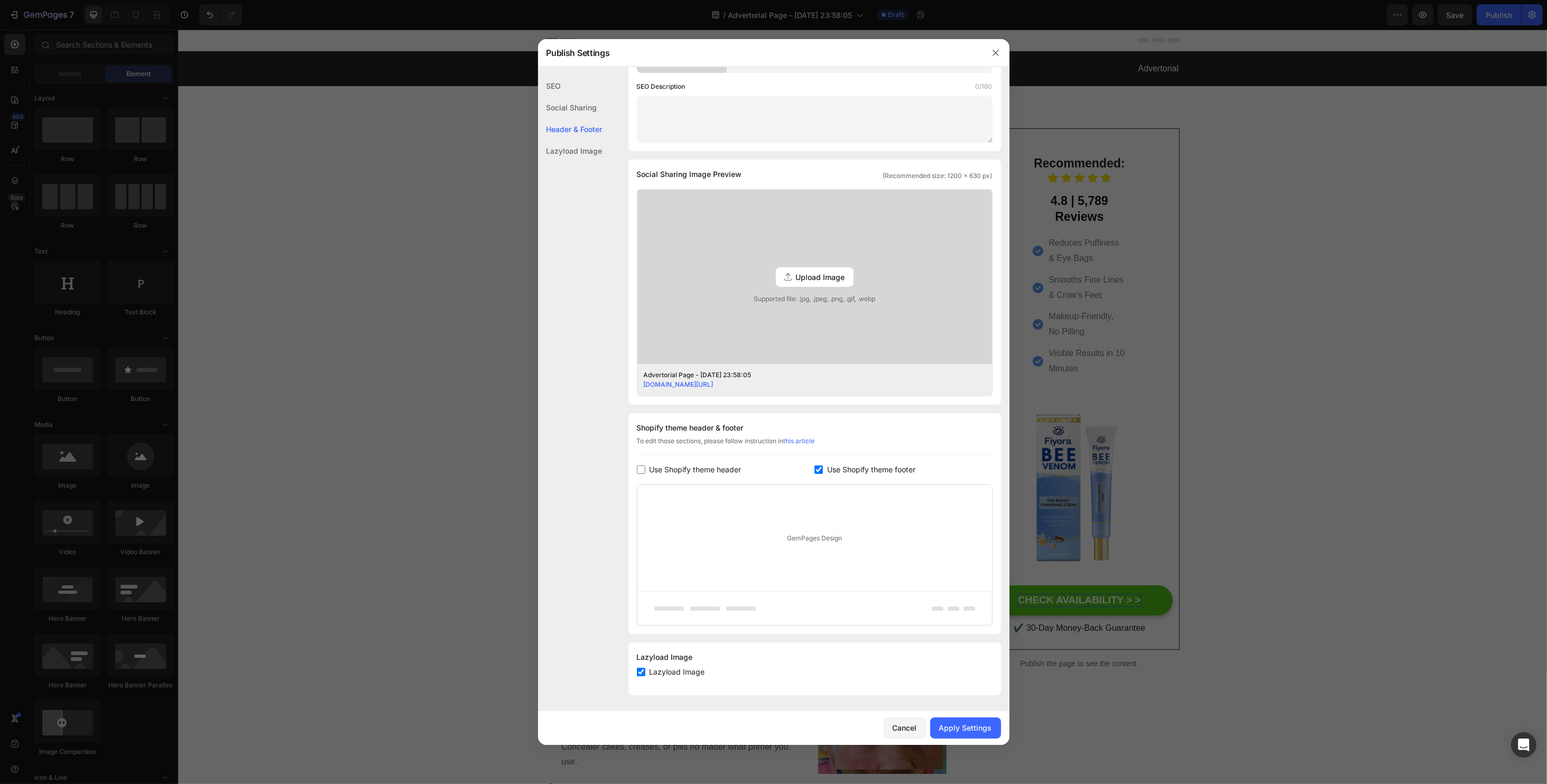
click at [872, 476] on div "Shopify theme header & footer To edit those sections, please follow instruction…" at bounding box center [814, 523] width 373 height 221
click at [870, 466] on span "Use Shopify theme footer" at bounding box center [871, 470] width 88 height 13
checkbox input "false"
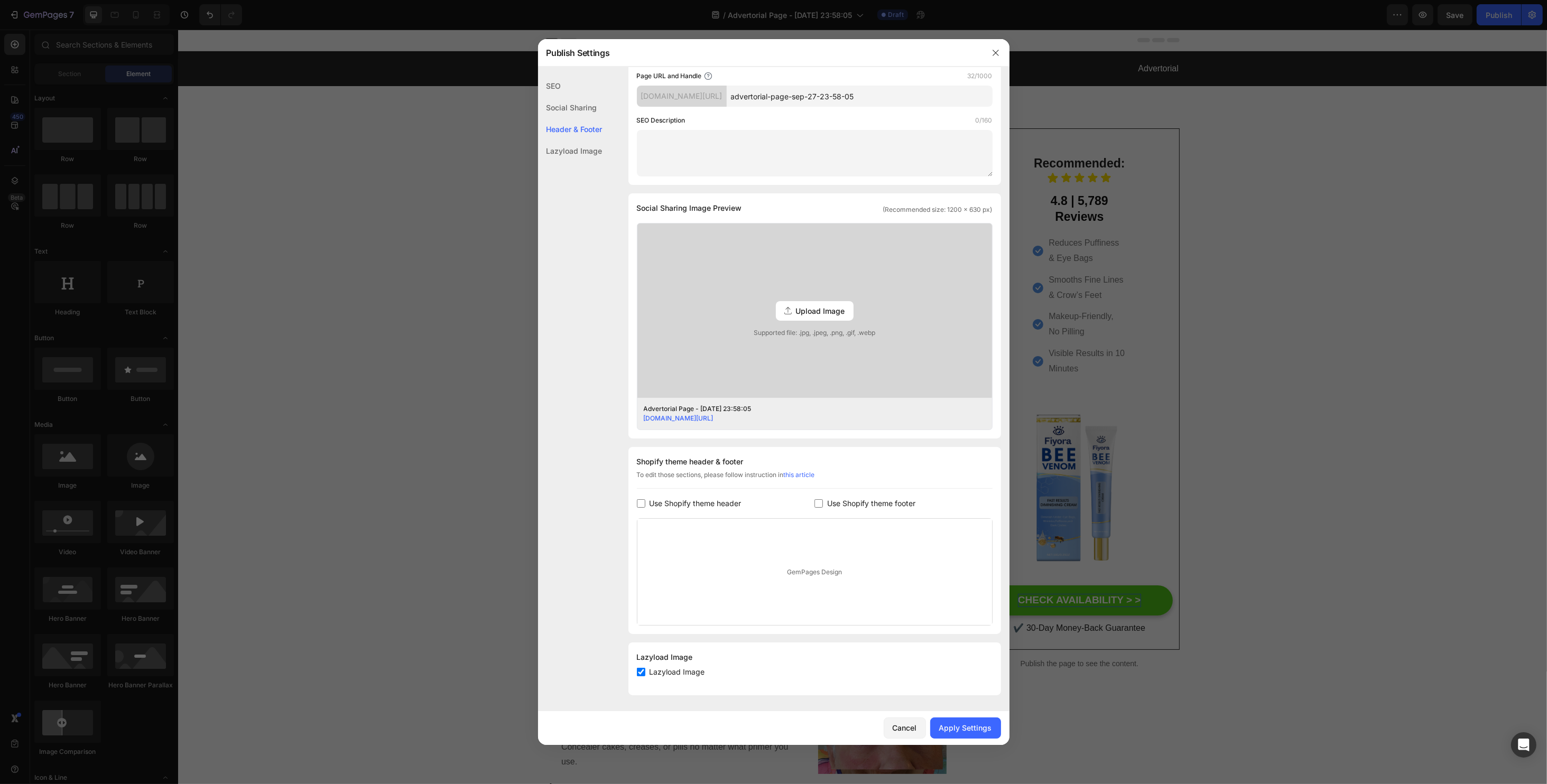
click at [973, 719] on button "Apply Settings" at bounding box center [965, 728] width 71 height 21
drag, startPoint x: 1177, startPoint y: 233, endPoint x: 999, endPoint y: 204, distance: 180.3
click at [1177, 233] on div at bounding box center [774, 392] width 1547 height 784
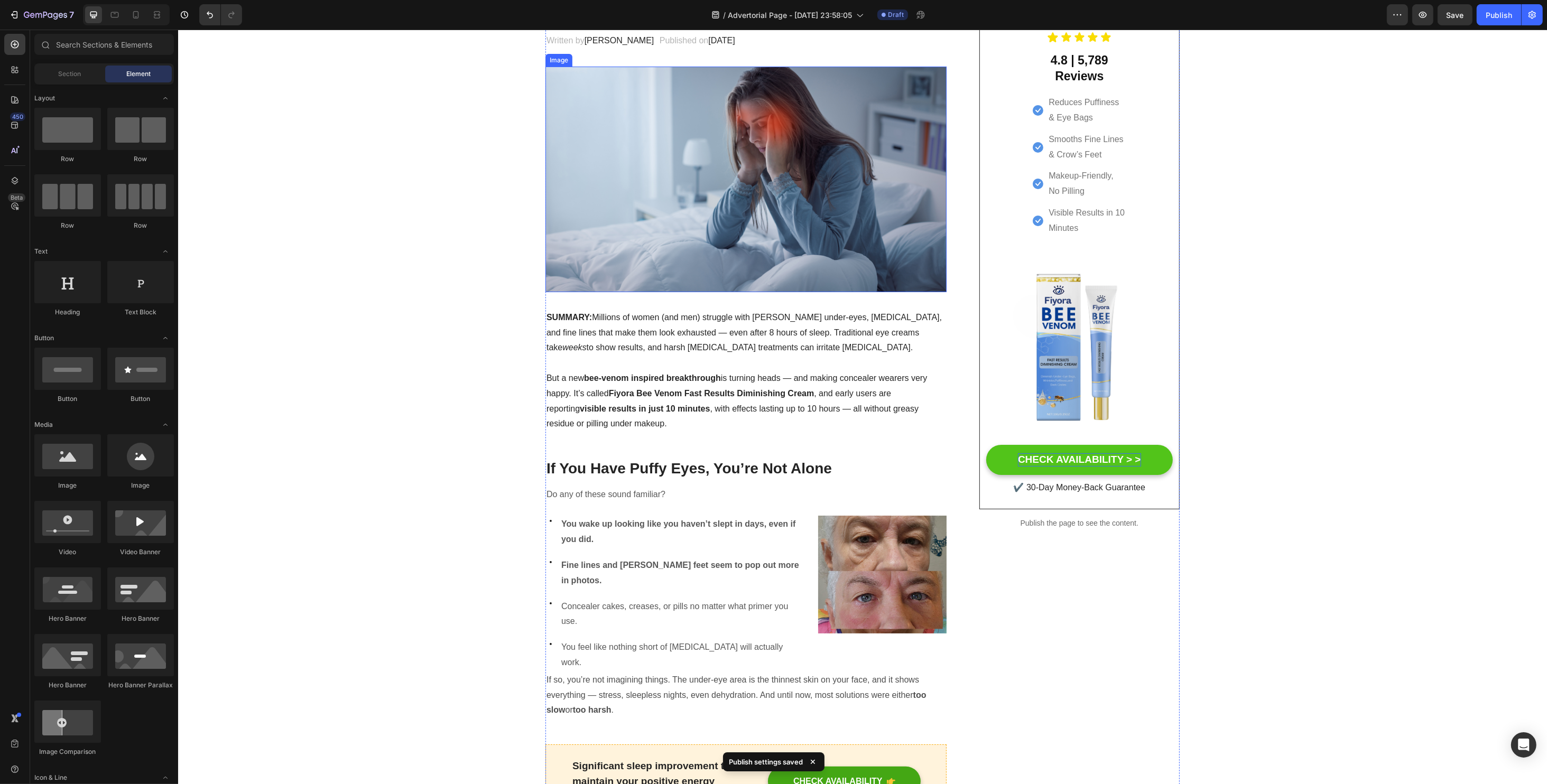
scroll to position [71, 0]
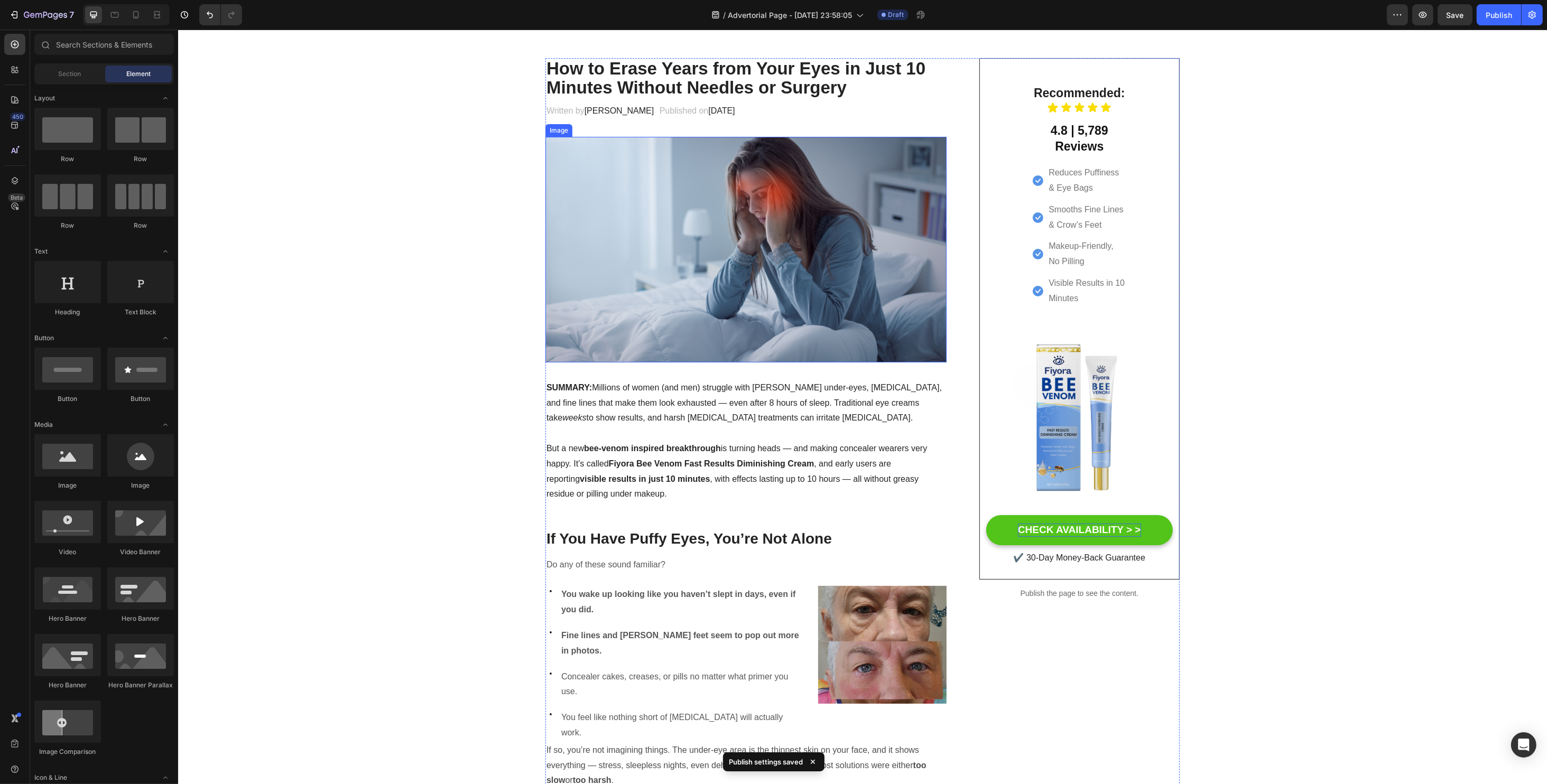
click at [693, 218] on img at bounding box center [745, 250] width 401 height 226
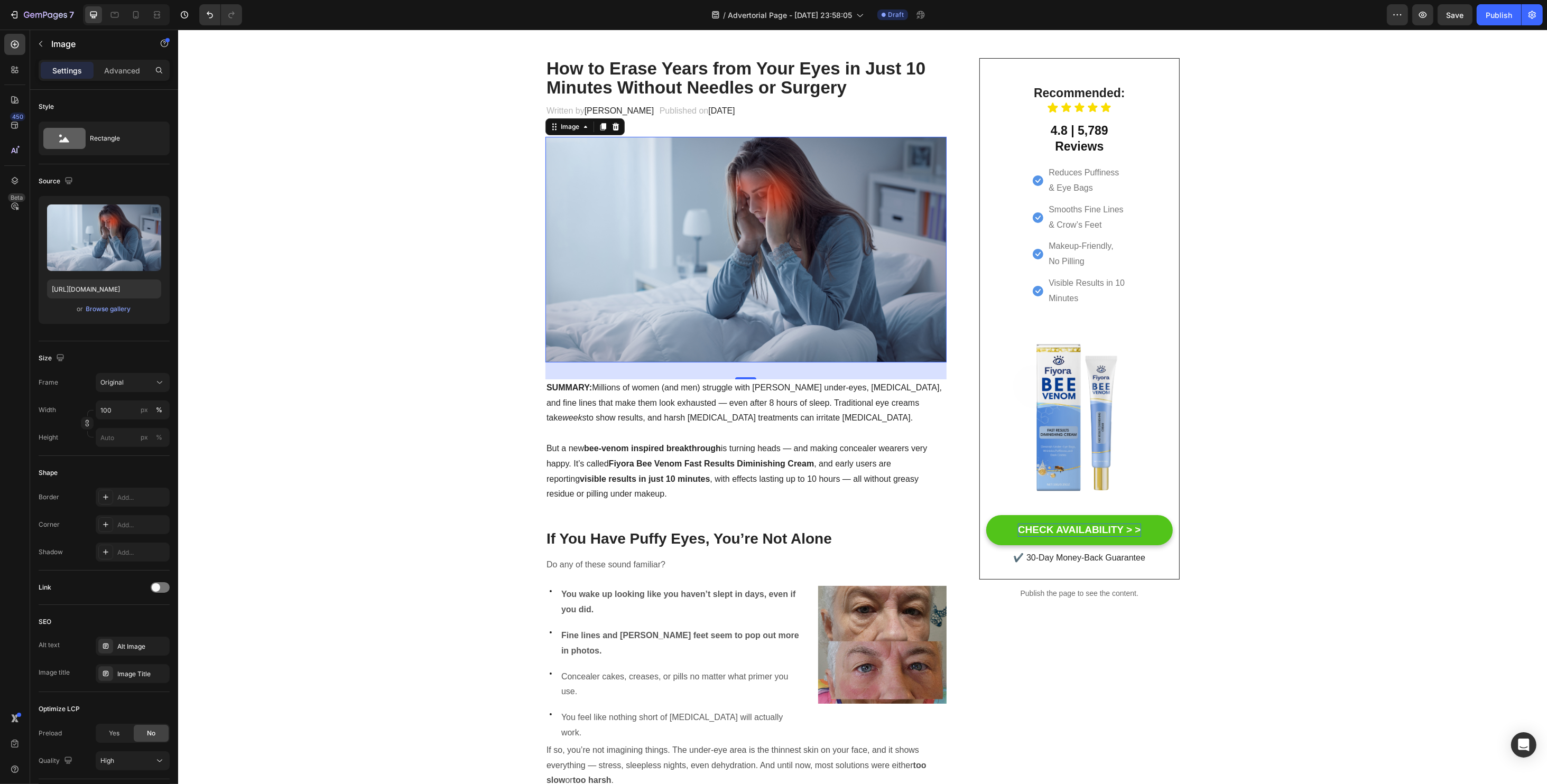
drag, startPoint x: 661, startPoint y: 282, endPoint x: 507, endPoint y: 274, distance: 154.2
click at [663, 286] on img at bounding box center [745, 250] width 401 height 226
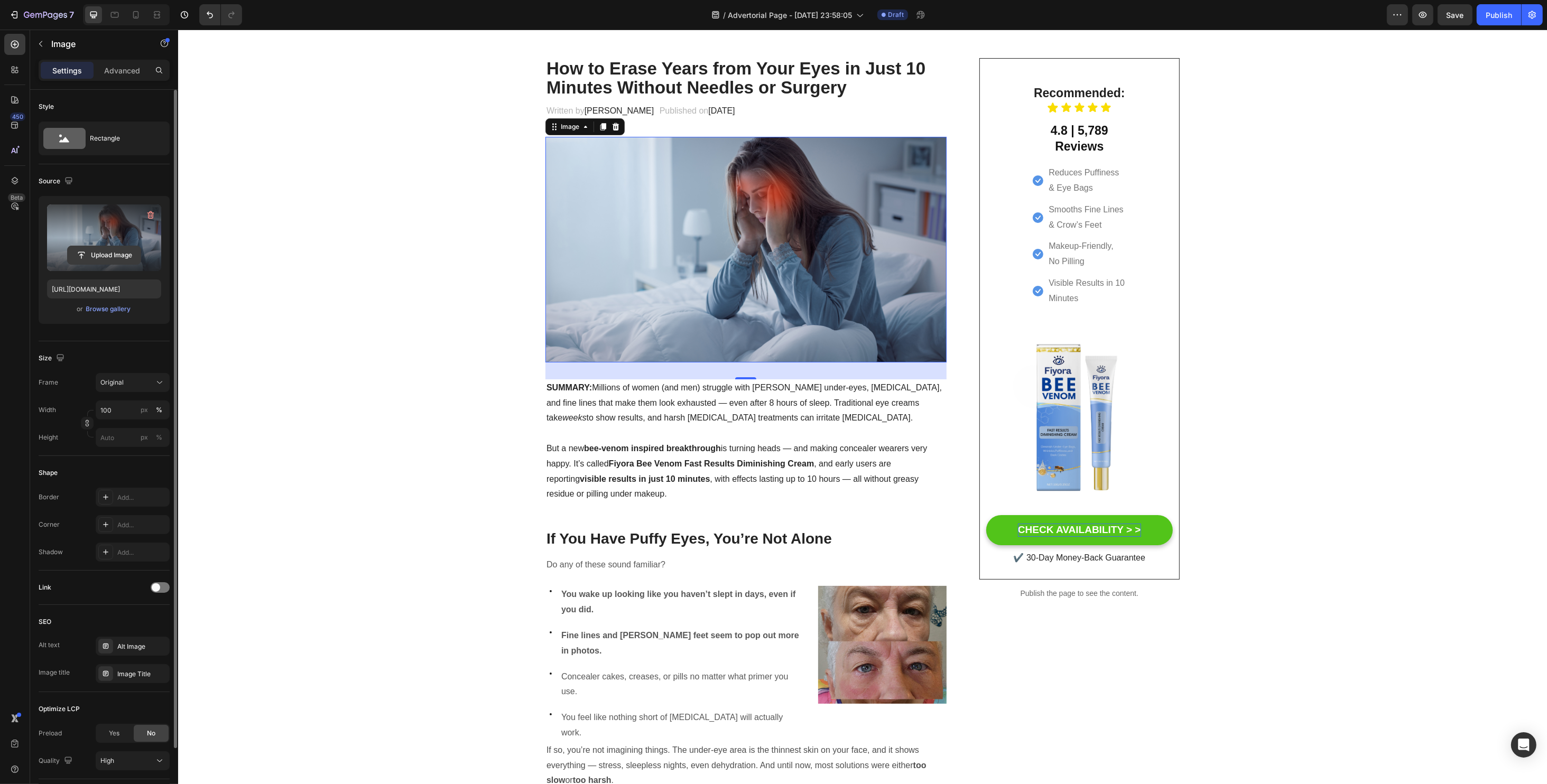
click at [112, 248] on input "file" at bounding box center [104, 255] width 73 height 18
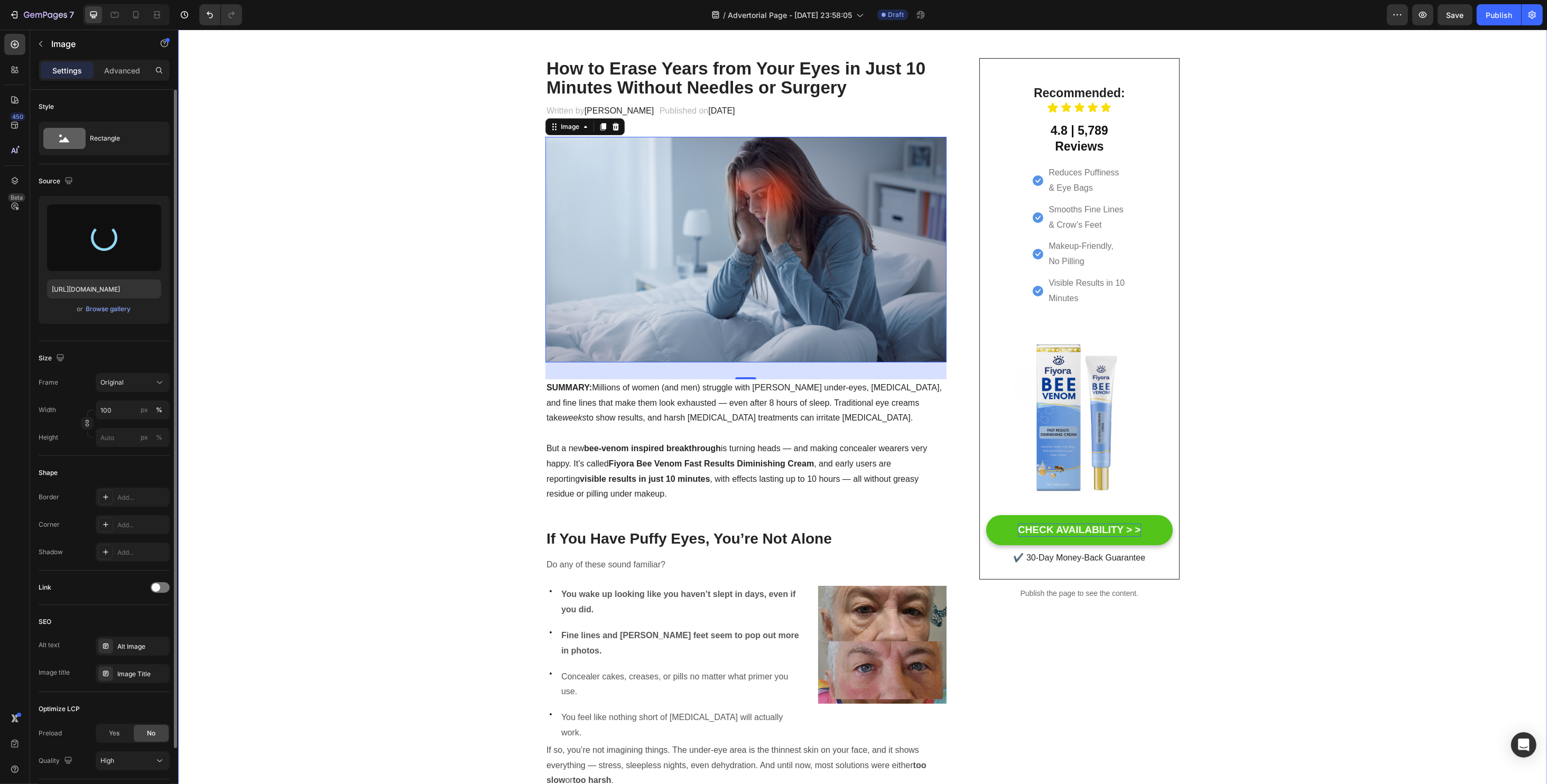
type input "[URL][DOMAIN_NAME]"
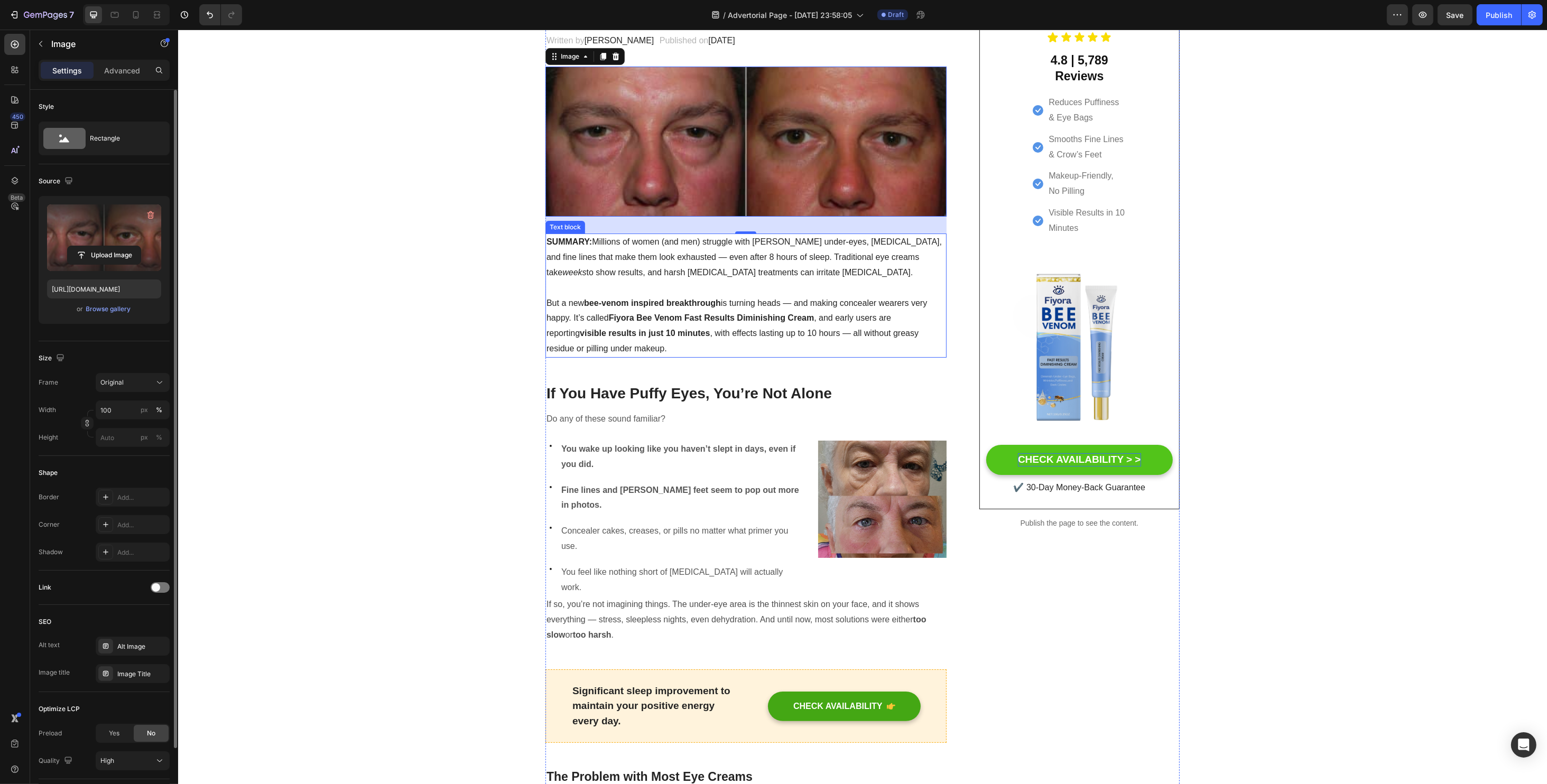
scroll to position [0, 0]
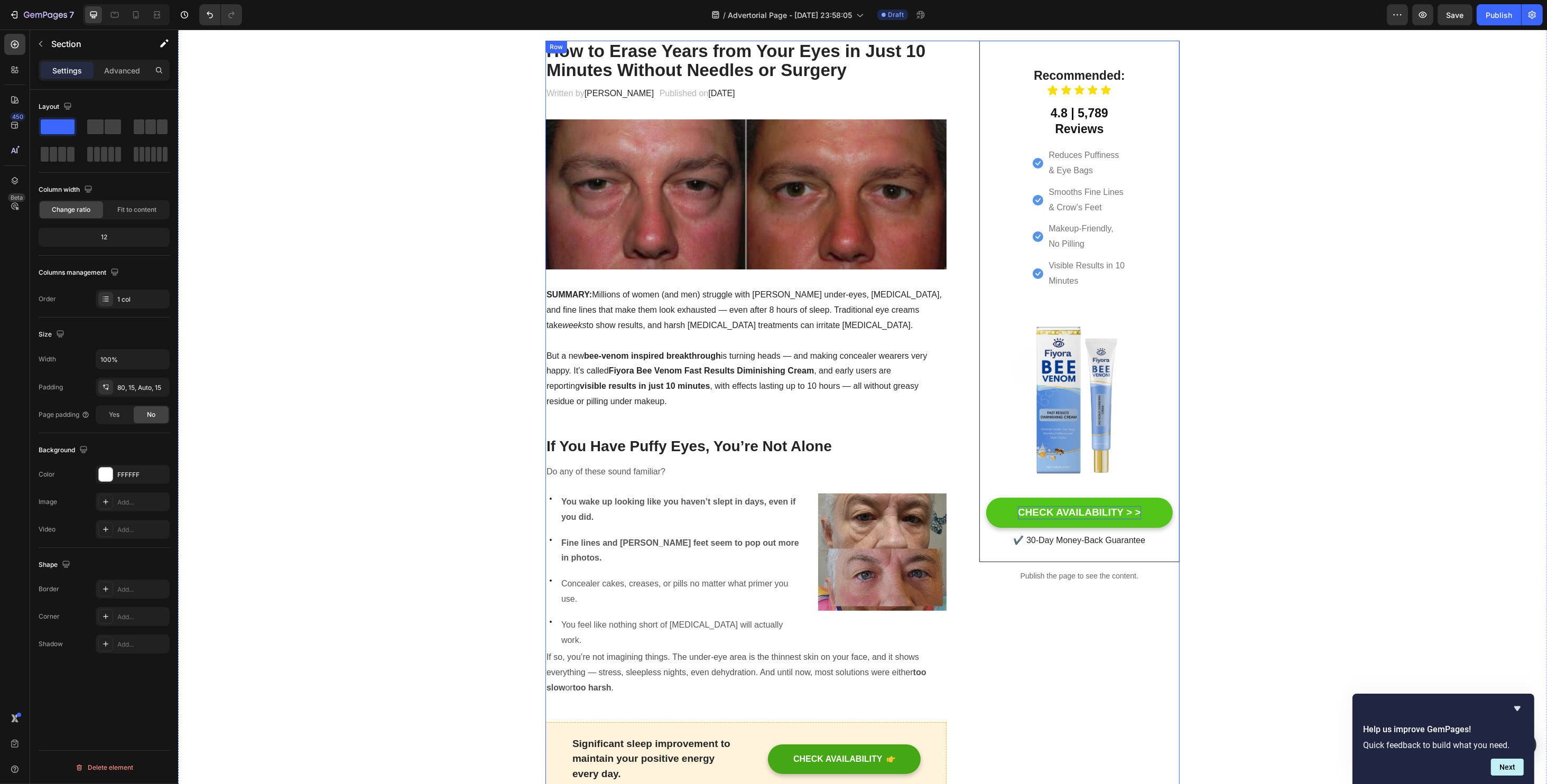
scroll to position [140, 0]
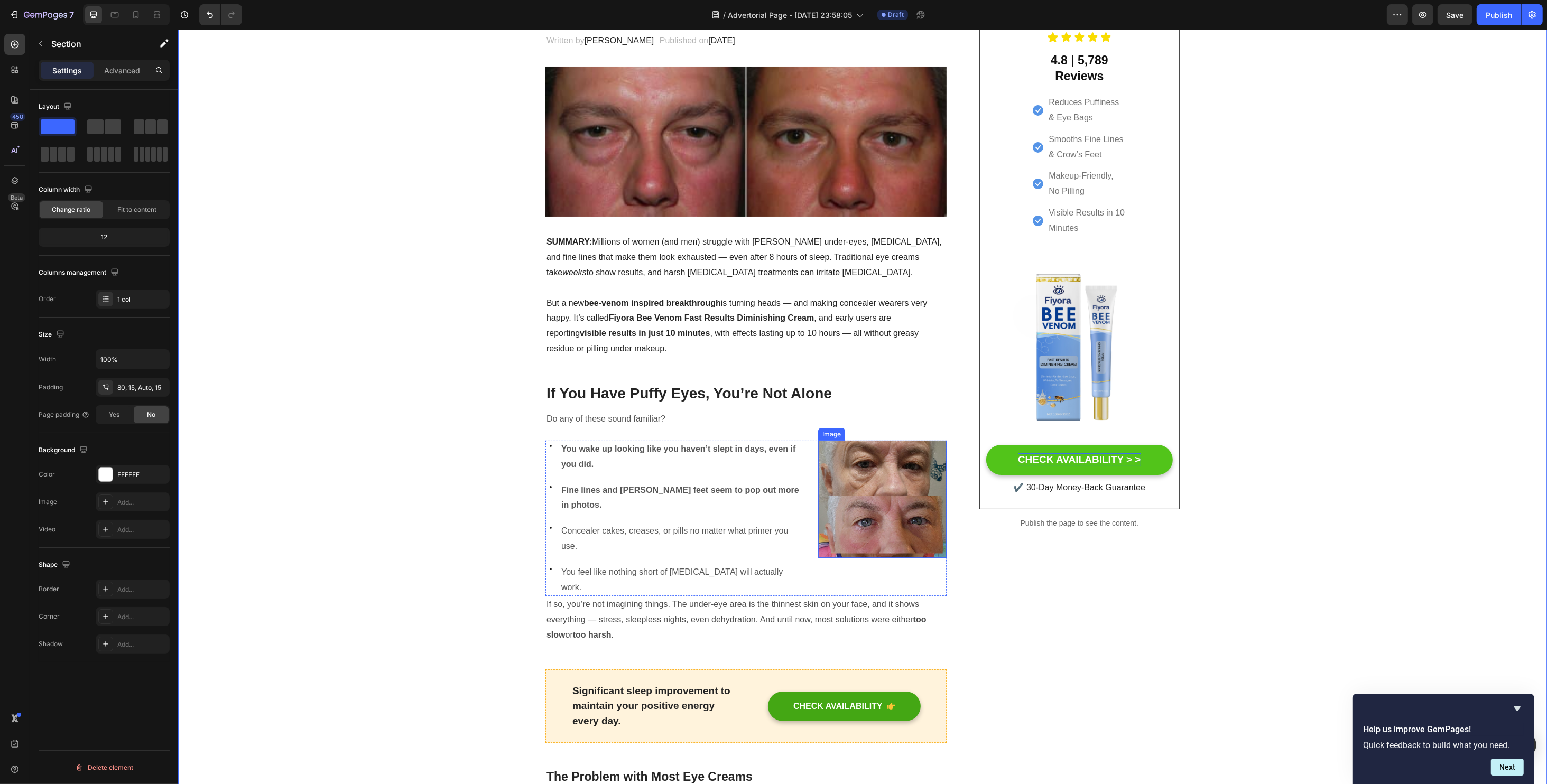
click at [878, 482] on img at bounding box center [881, 499] width 128 height 118
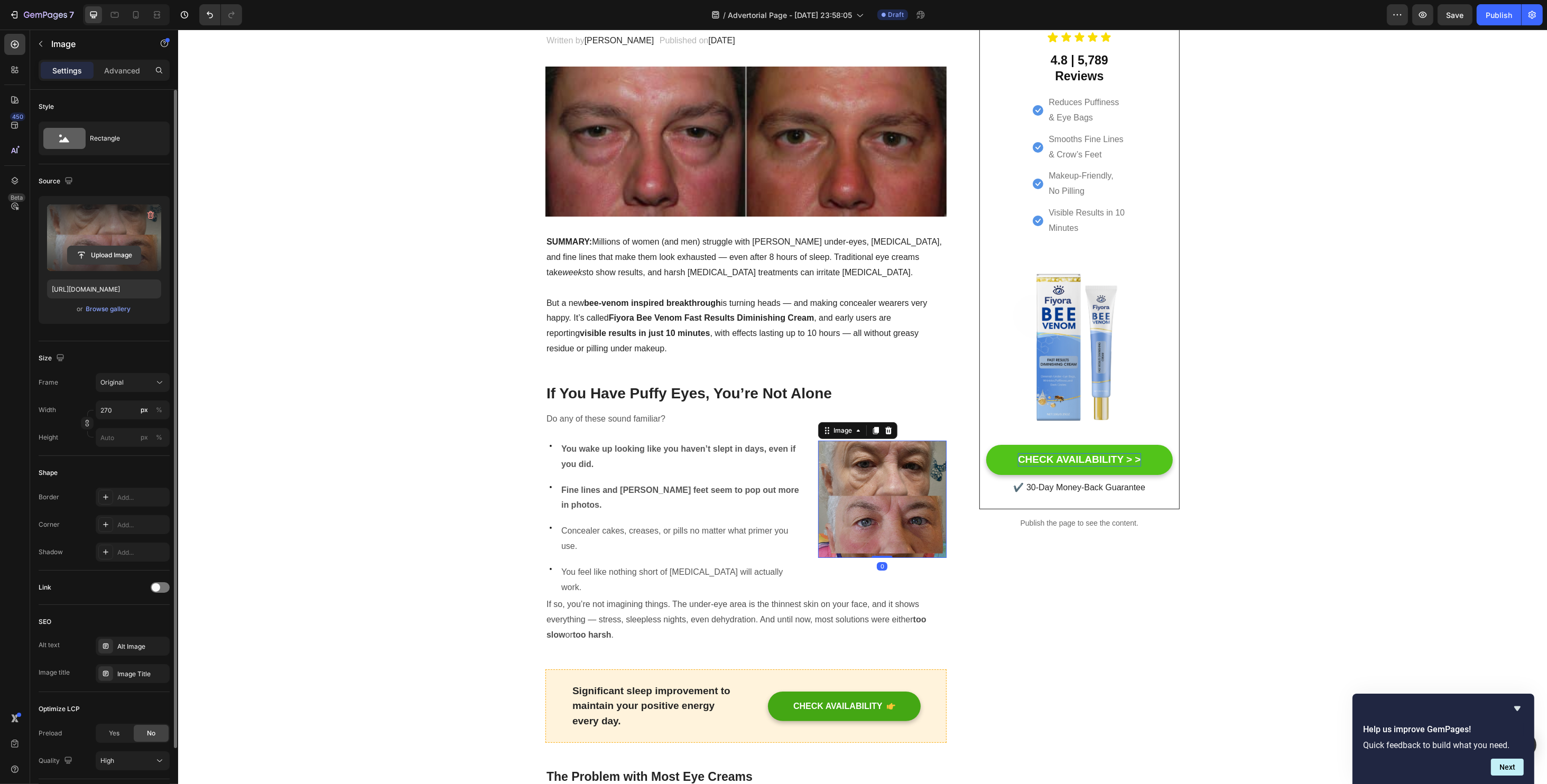
click at [110, 255] on input "file" at bounding box center [104, 255] width 73 height 18
type input "[URL][DOMAIN_NAME]"
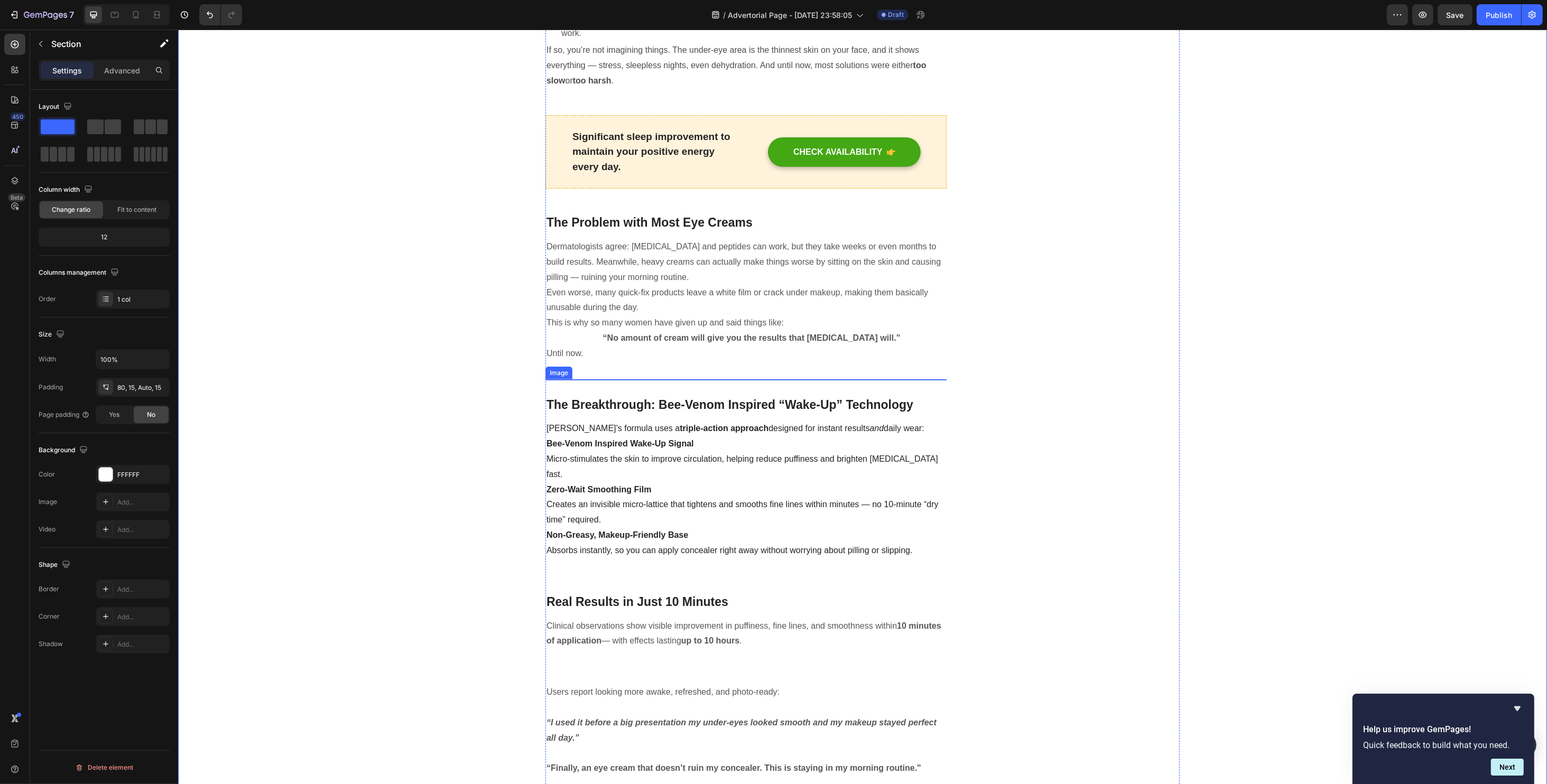
scroll to position [704, 0]
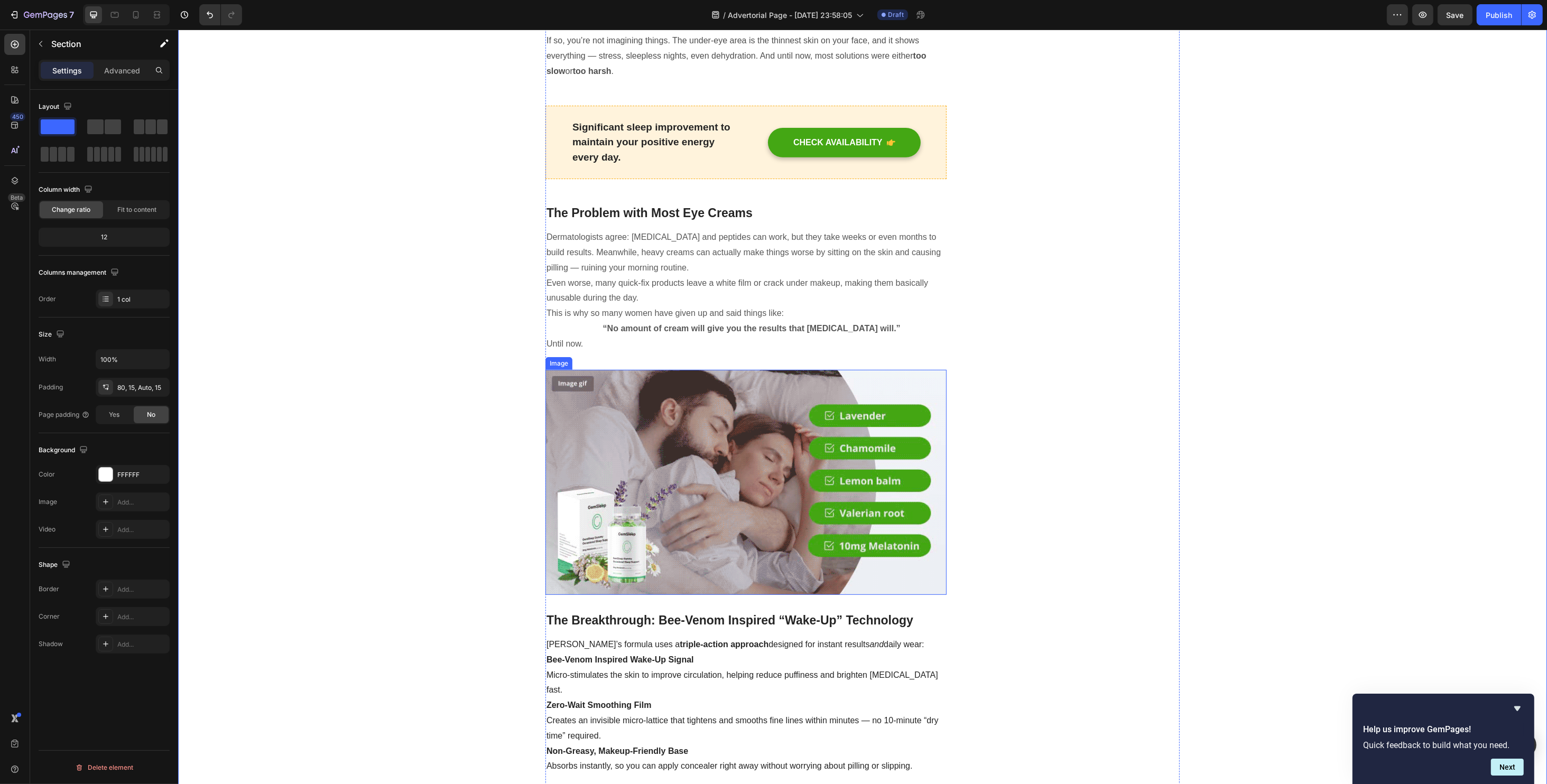
click at [677, 413] on img at bounding box center [745, 483] width 401 height 226
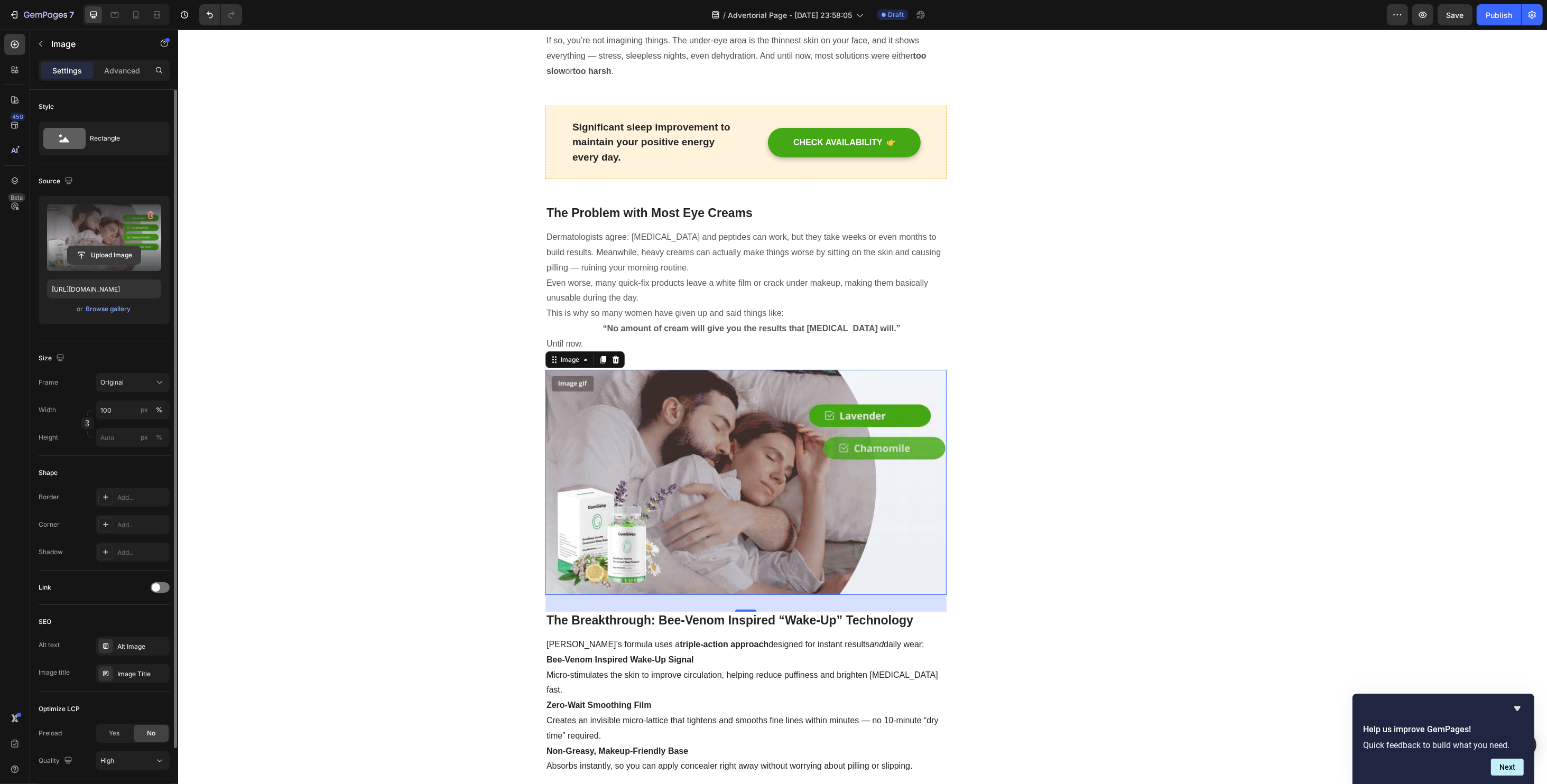
click at [101, 253] on input "file" at bounding box center [104, 255] width 73 height 18
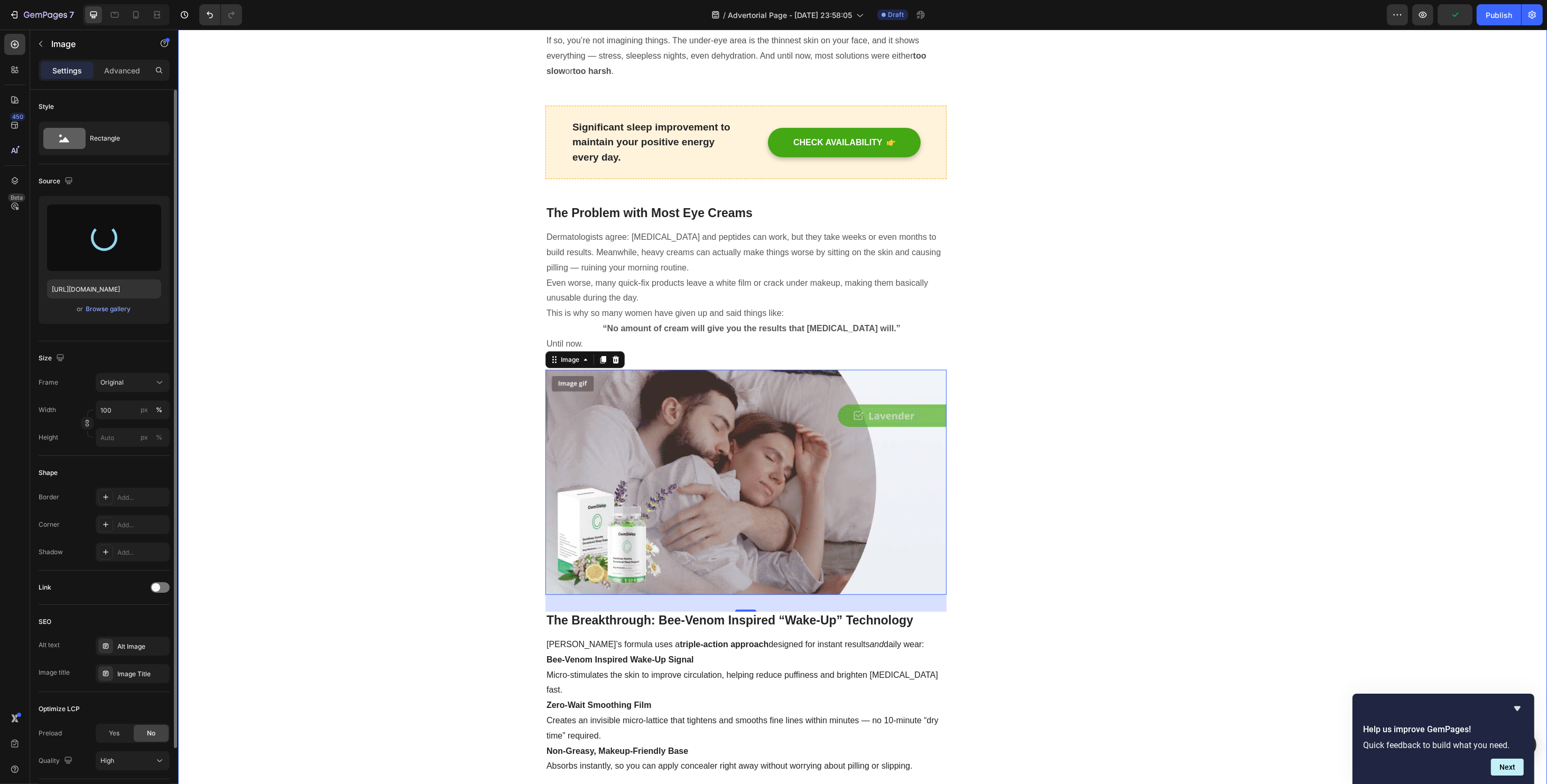
type input "[URL][DOMAIN_NAME]"
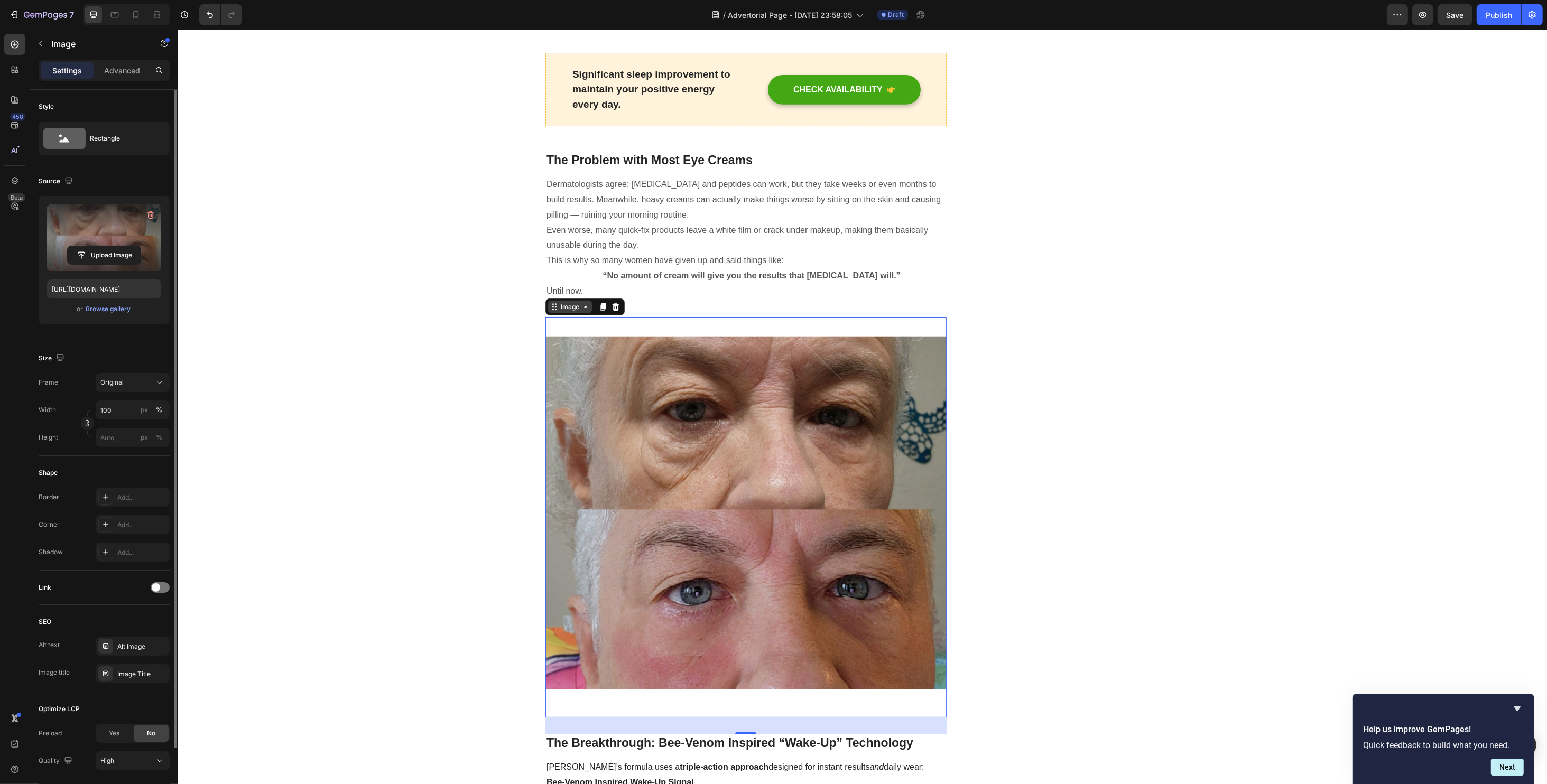
scroll to position [775, 0]
